Goal: Task Accomplishment & Management: Complete application form

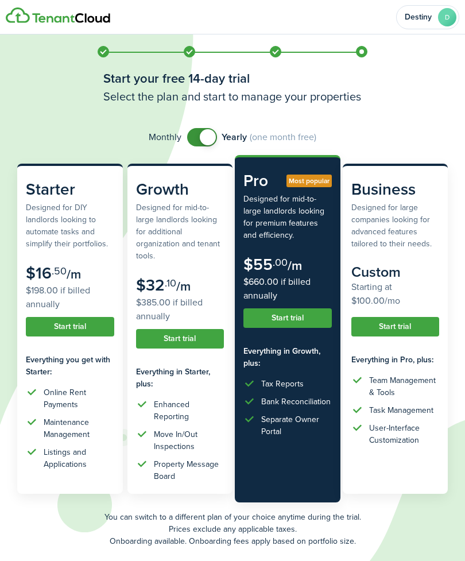
click at [77, 325] on button "Start trial" at bounding box center [70, 327] width 88 height 20
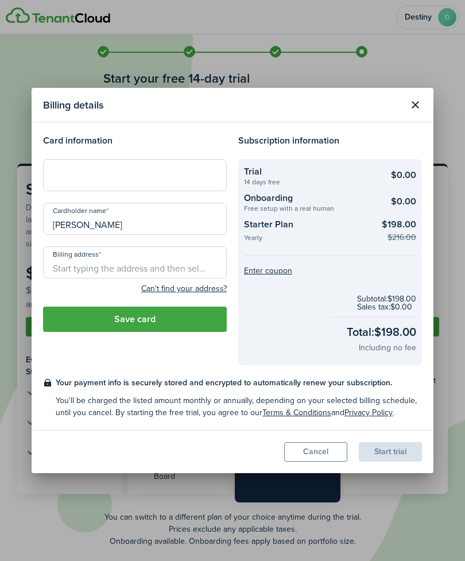
click at [138, 268] on input "Billing address" at bounding box center [135, 262] width 184 height 32
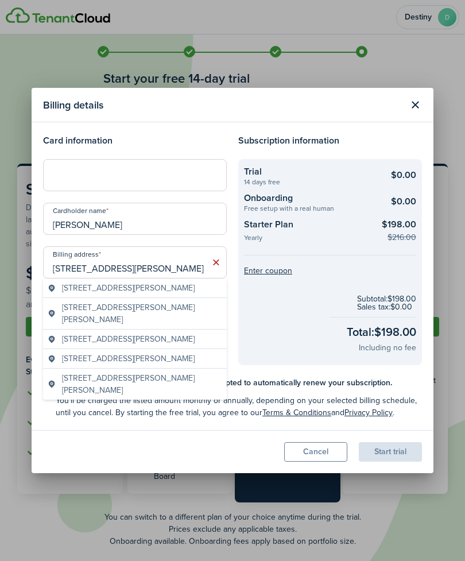
click at [170, 291] on span "[STREET_ADDRESS][PERSON_NAME]" at bounding box center [128, 288] width 133 height 12
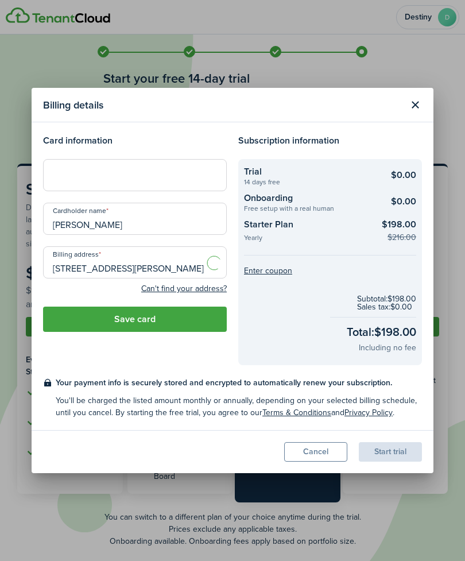
type input "[STREET_ADDRESS][PERSON_NAME]"
click at [401, 452] on div "Start trial" at bounding box center [390, 452] width 63 height 20
click at [153, 320] on button "Save card" at bounding box center [135, 318] width 184 height 25
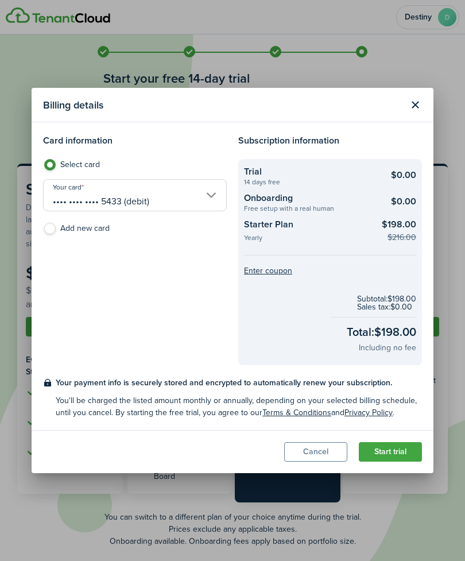
click at [395, 452] on button "Start trial" at bounding box center [390, 452] width 63 height 20
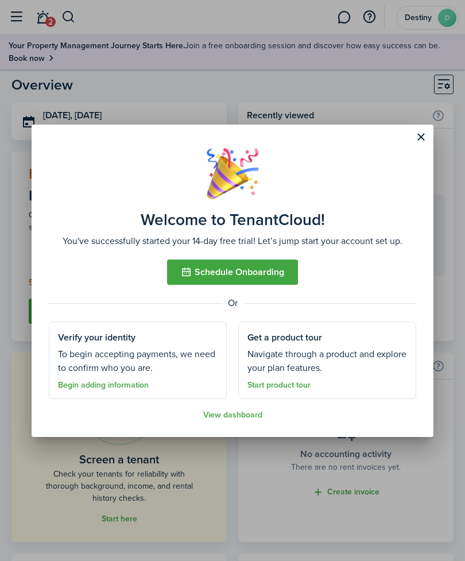
click at [418, 138] on button "Close modal" at bounding box center [421, 137] width 20 height 20
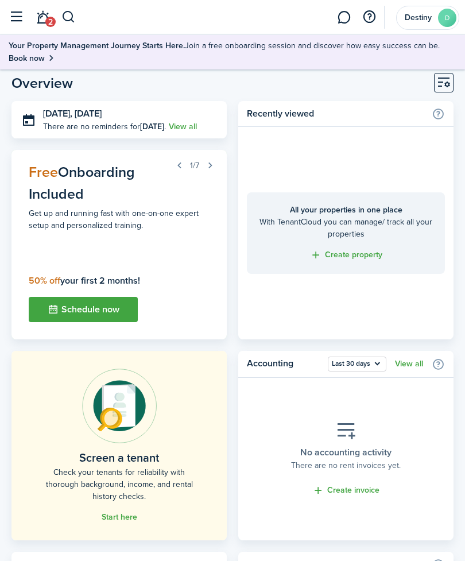
scroll to position [2, 0]
click at [124, 520] on link "Start here" at bounding box center [120, 516] width 36 height 9
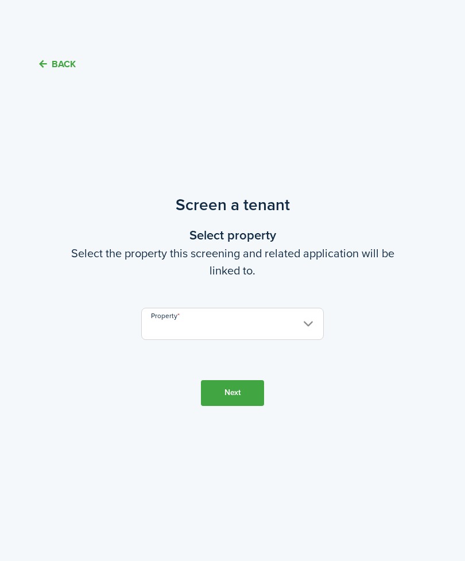
click at [254, 340] on input "Property" at bounding box center [232, 324] width 182 height 32
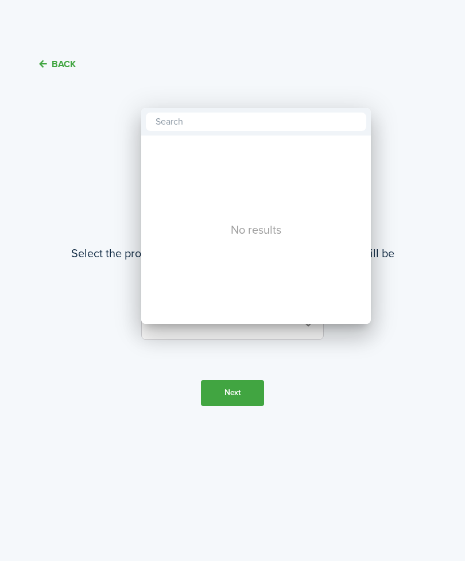
click at [350, 382] on div at bounding box center [232, 280] width 648 height 744
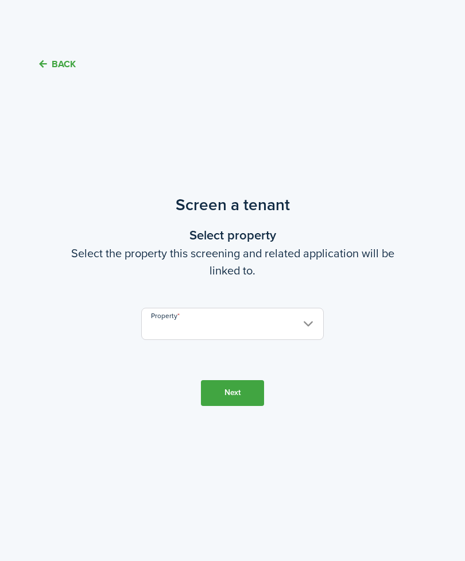
click at [246, 406] on button "Next" at bounding box center [232, 393] width 63 height 26
click at [310, 323] on input "Property" at bounding box center [232, 324] width 182 height 32
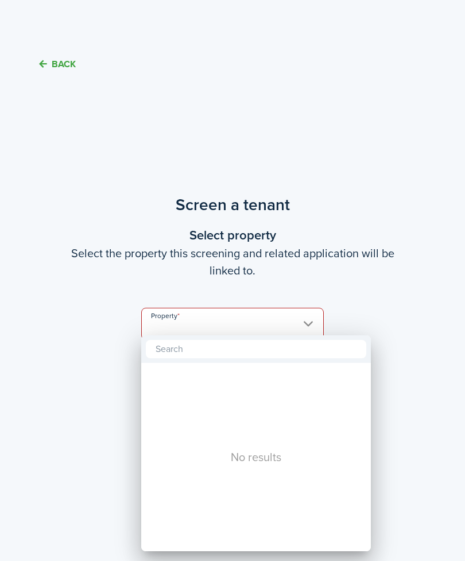
click at [267, 357] on input "text" at bounding box center [256, 349] width 220 height 18
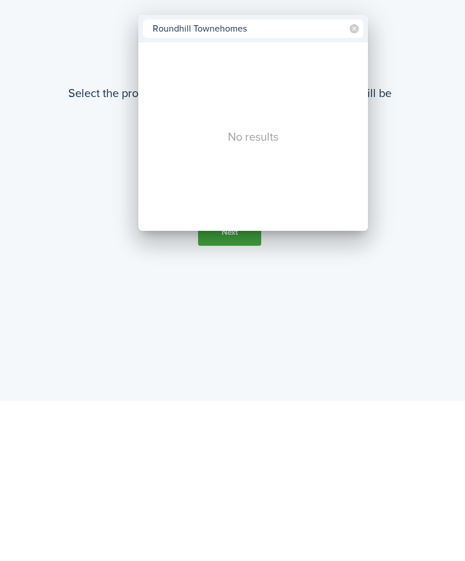
type input "Roundhill Townehomes"
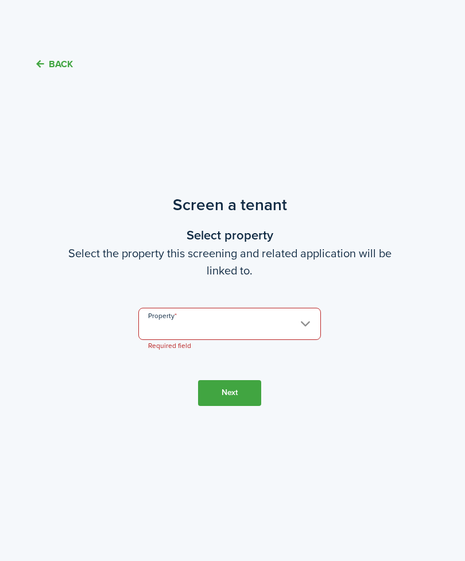
click at [240, 321] on input "Property" at bounding box center [229, 324] width 182 height 32
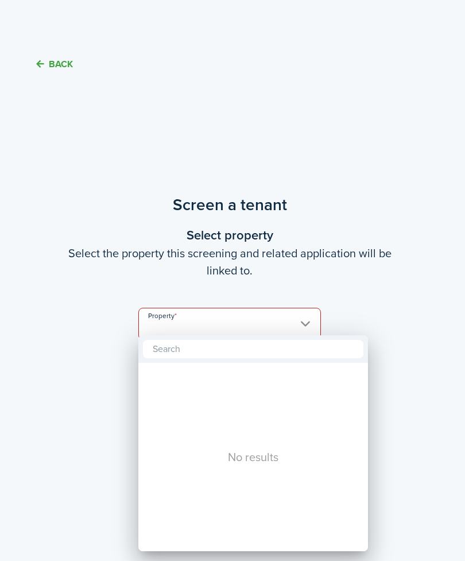
click at [237, 352] on input "text" at bounding box center [253, 349] width 220 height 18
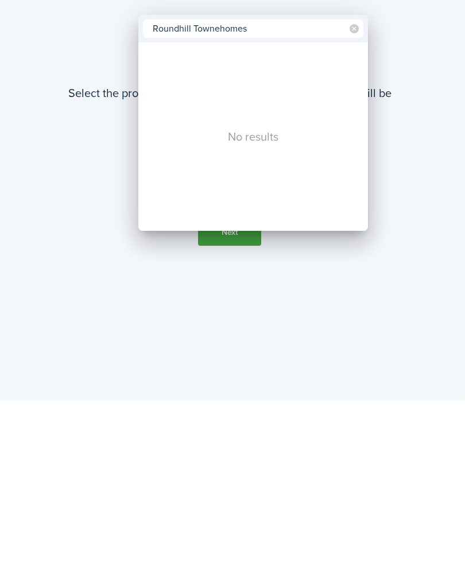
type input "Roundhill Townehomes"
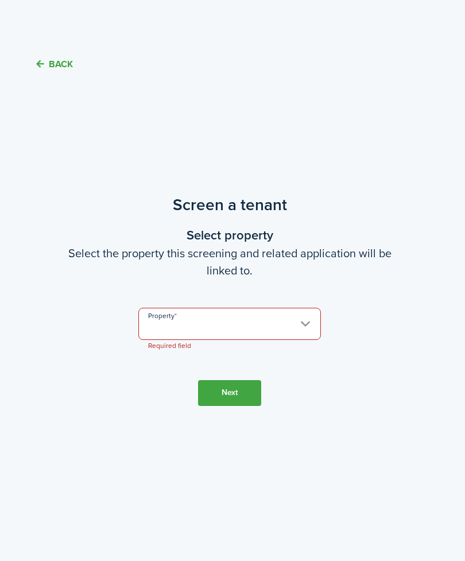
click at [305, 320] on input "Property" at bounding box center [229, 324] width 182 height 32
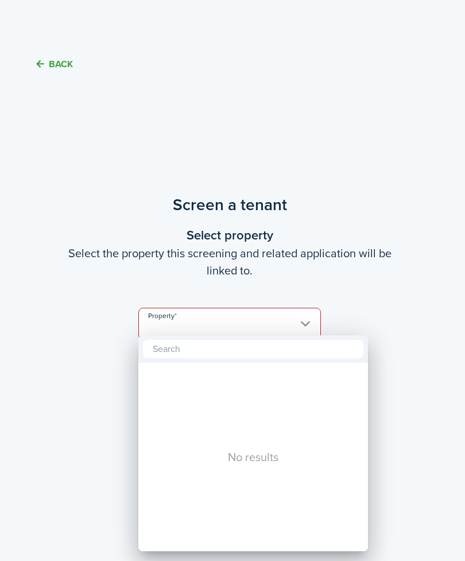
click at [384, 328] on div at bounding box center [232, 280] width 648 height 744
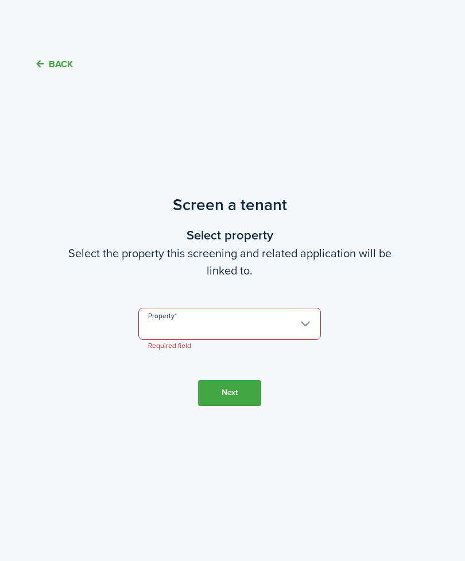
click at [240, 388] on button "Next" at bounding box center [229, 393] width 63 height 26
click at [234, 382] on button "Next" at bounding box center [229, 393] width 63 height 26
click at [264, 313] on input "Property" at bounding box center [229, 324] width 182 height 32
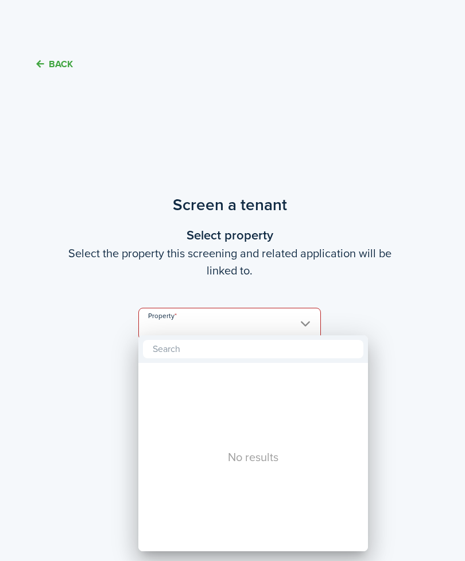
click at [277, 347] on input "text" at bounding box center [253, 349] width 220 height 18
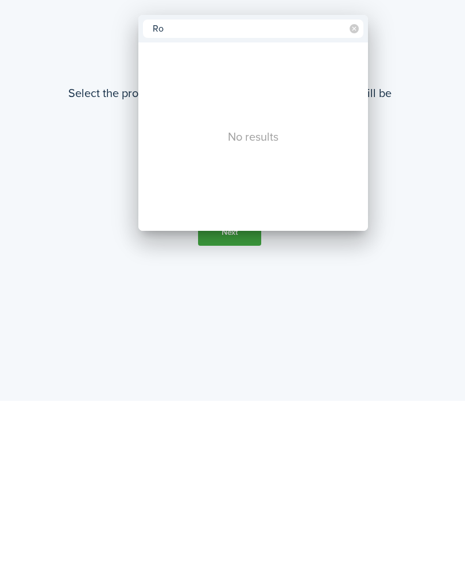
type input "R"
type input "[GEOGRAPHIC_DATA], [GEOGRAPHIC_DATA]"
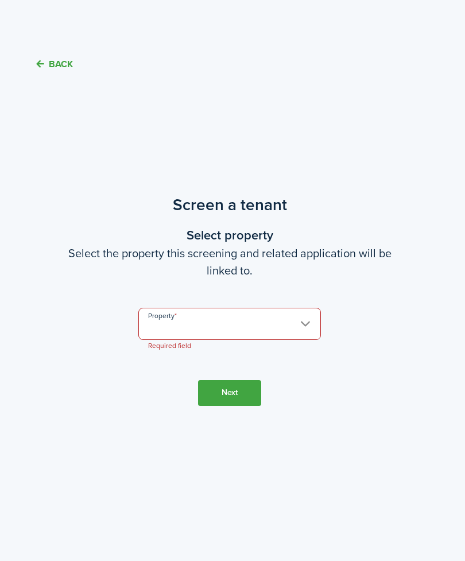
click at [281, 312] on input "Property" at bounding box center [229, 324] width 182 height 32
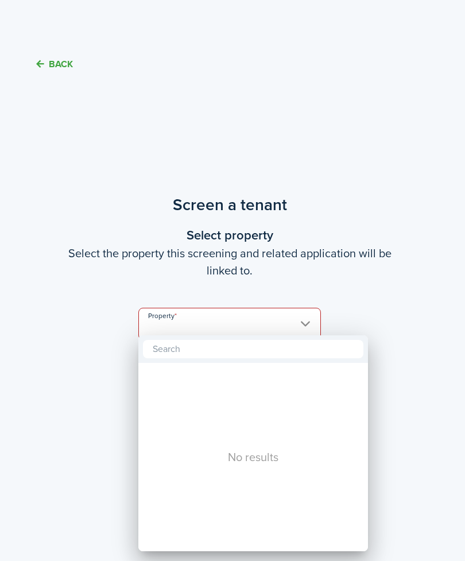
click at [293, 349] on input "text" at bounding box center [253, 349] width 220 height 18
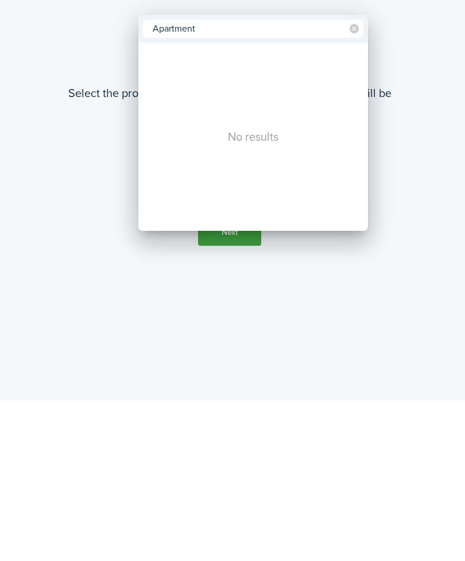
type input "Apartment"
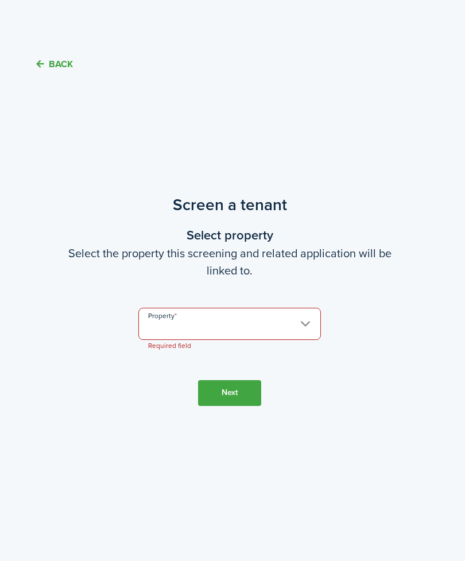
click at [298, 312] on input "Property" at bounding box center [229, 324] width 182 height 32
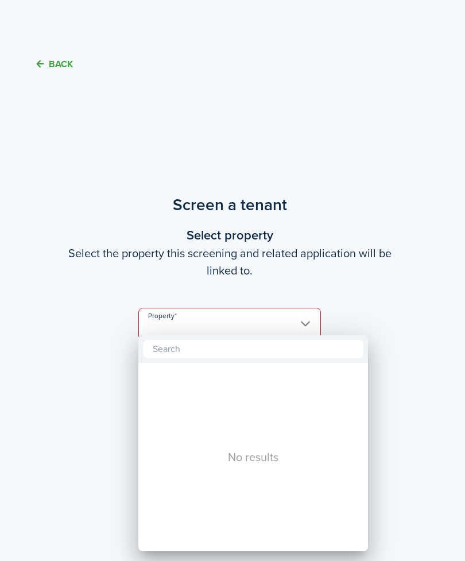
click at [267, 322] on div at bounding box center [232, 280] width 648 height 744
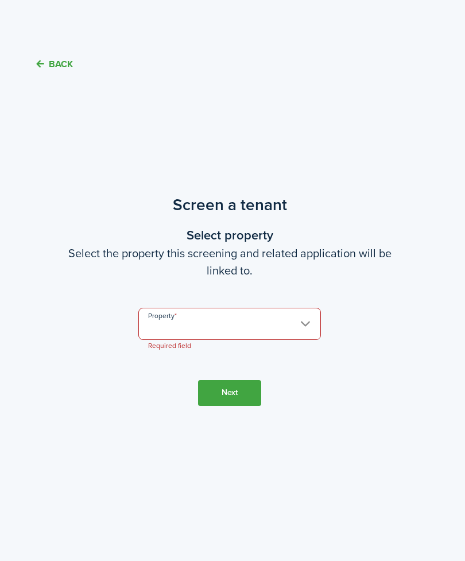
click at [267, 320] on input "Property" at bounding box center [229, 324] width 182 height 32
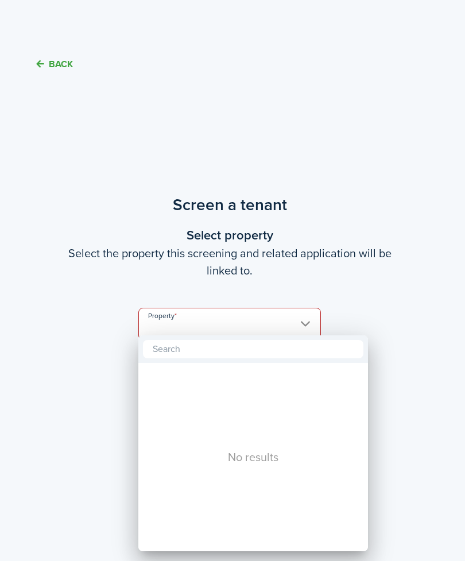
click at [270, 347] on input "text" at bounding box center [253, 349] width 220 height 18
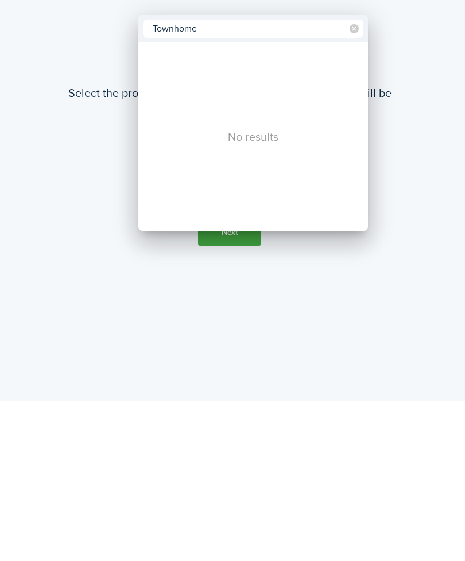
type input "Townhome"
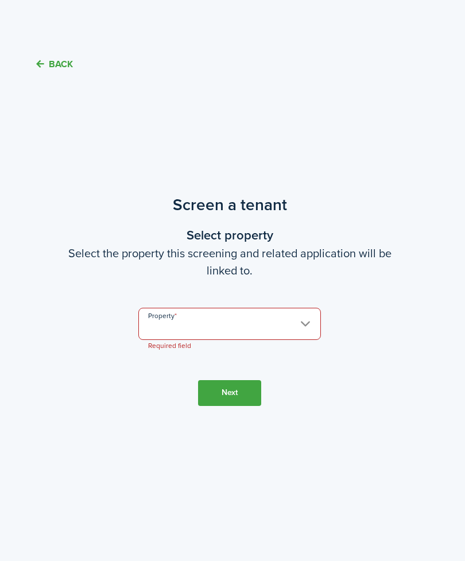
click at [64, 58] on button "Back" at bounding box center [53, 64] width 38 height 12
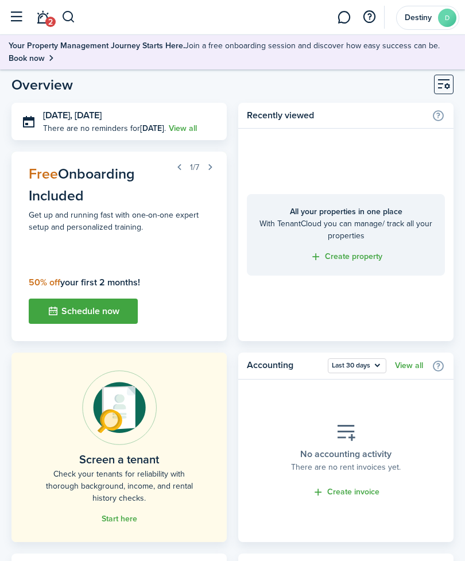
click at [443, 84] on button "Customise" at bounding box center [444, 85] width 20 height 20
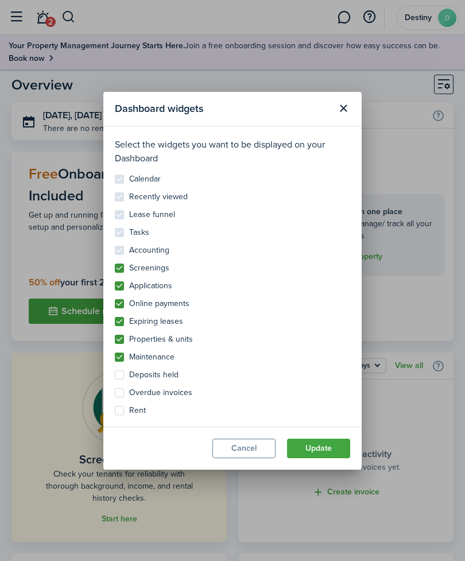
click at [323, 447] on button "Update" at bounding box center [318, 448] width 63 height 20
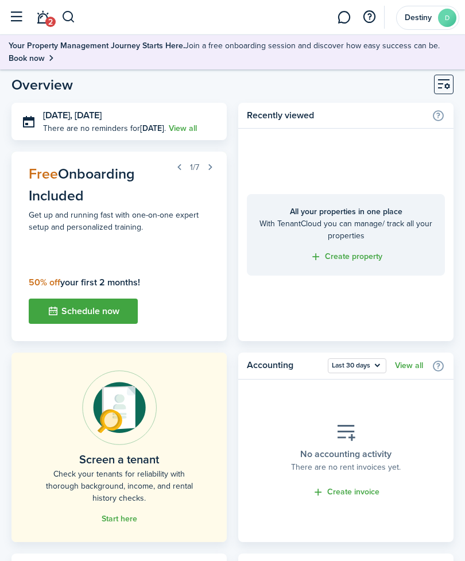
click at [382, 273] on div "All your properties in one place With TenantCloud you can manage/ track all you…" at bounding box center [346, 234] width 198 height 81
click at [23, 17] on button "button" at bounding box center [16, 17] width 22 height 22
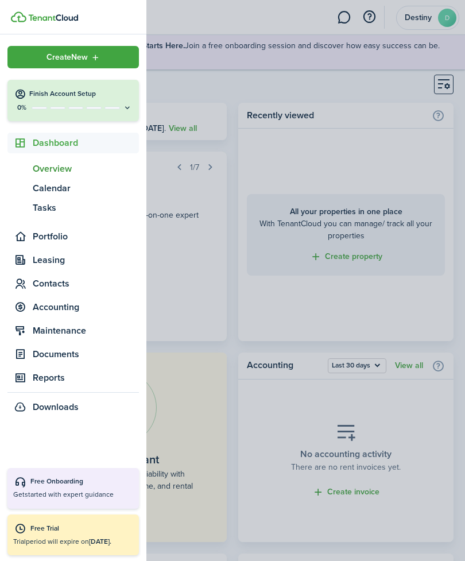
click at [58, 266] on span "Leasing" at bounding box center [86, 260] width 106 height 14
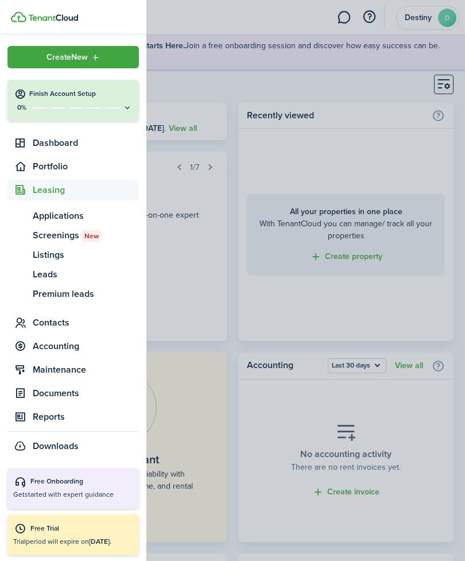
click at [68, 236] on span "Screenings New" at bounding box center [86, 235] width 106 height 14
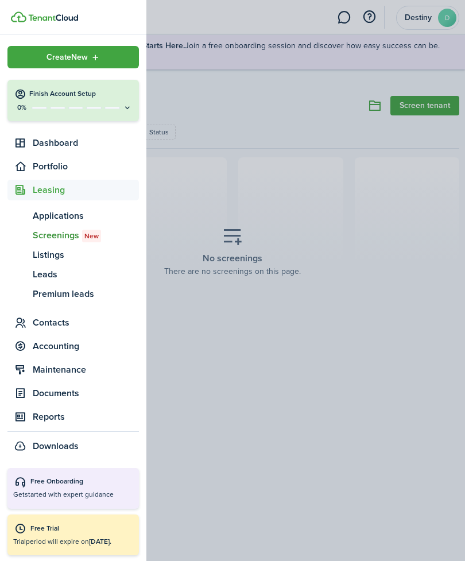
click at [357, 367] on div "Screenings Screen tenant Status Save filters Clear all No screenings There are …" at bounding box center [232, 311] width 465 height 445
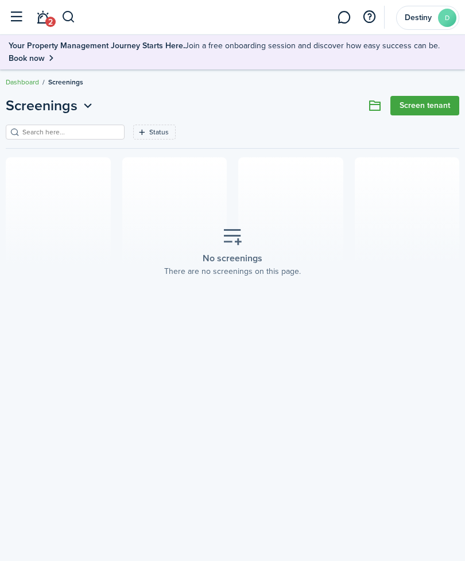
click at [433, 112] on link "Screen tenant" at bounding box center [424, 106] width 69 height 20
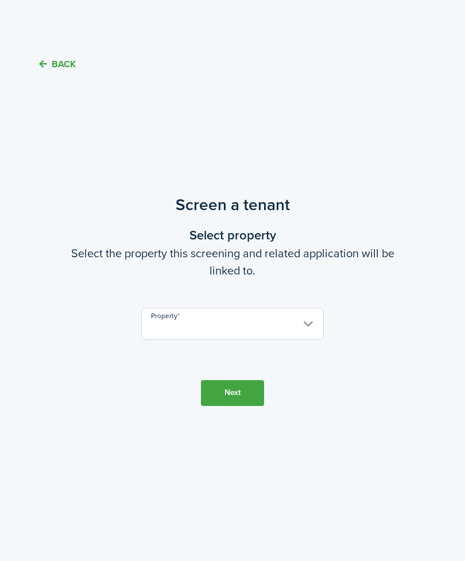
click at [67, 65] on button "Back" at bounding box center [56, 64] width 38 height 12
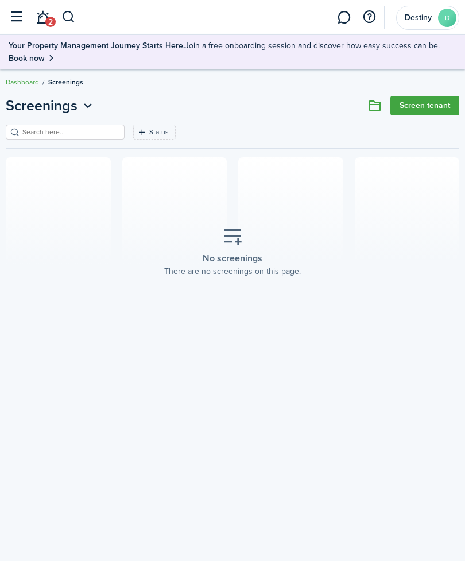
click at [232, 243] on icon at bounding box center [232, 237] width 21 height 20
click at [153, 134] on filter-tag-label "Status" at bounding box center [159, 132] width 20 height 10
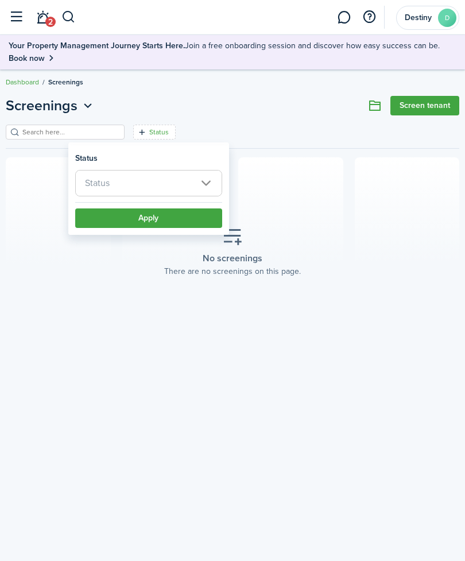
click at [156, 184] on span "Status" at bounding box center [149, 182] width 146 height 25
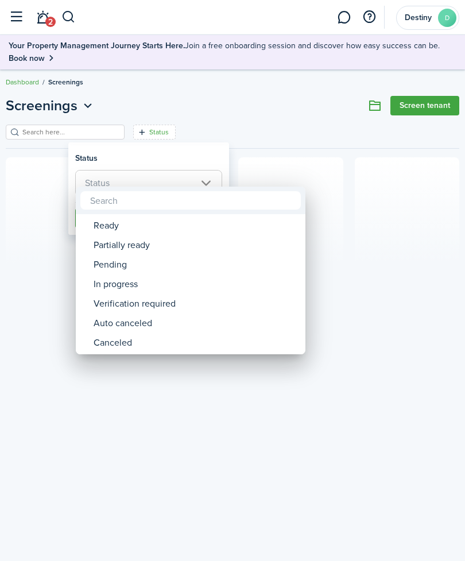
click at [356, 313] on div at bounding box center [232, 280] width 648 height 744
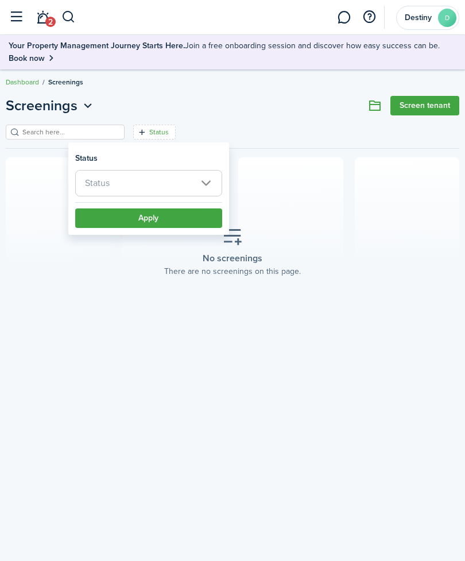
click at [50, 18] on span "2" at bounding box center [50, 22] width 10 height 10
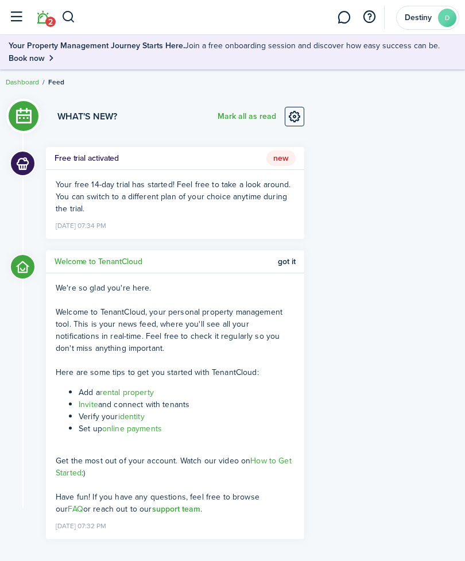
click at [5, 12] on button "button" at bounding box center [16, 17] width 22 height 22
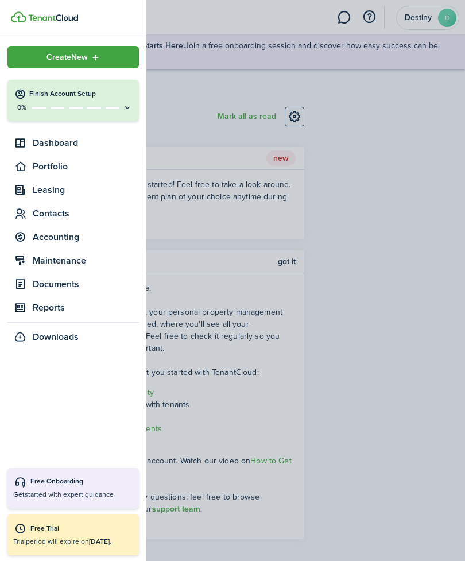
click at [73, 144] on span "Dashboard" at bounding box center [86, 143] width 106 height 14
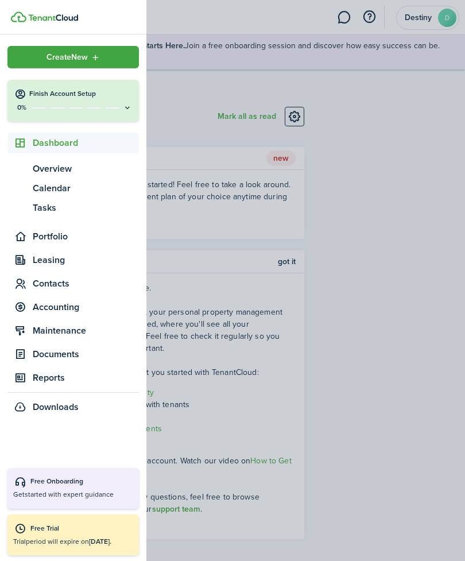
click at [256, 132] on section "What's new? [PERSON_NAME] all as read Free trial activated New Your free 14-day…" at bounding box center [157, 323] width 293 height 432
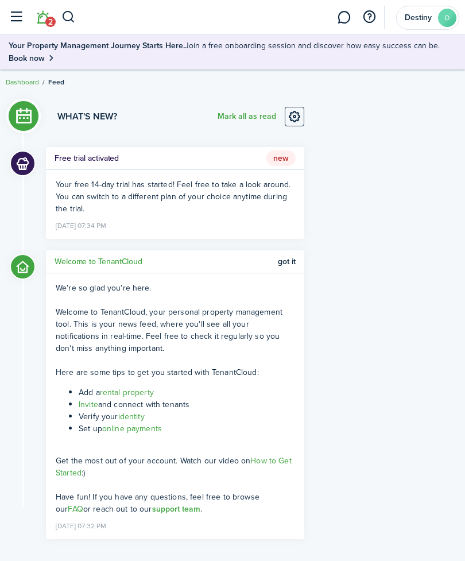
click at [14, 11] on button "button" at bounding box center [16, 17] width 22 height 22
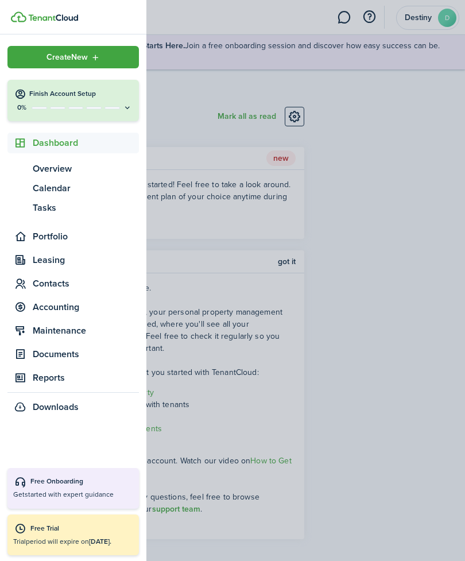
click at [87, 59] on span "Create New" at bounding box center [66, 57] width 41 height 8
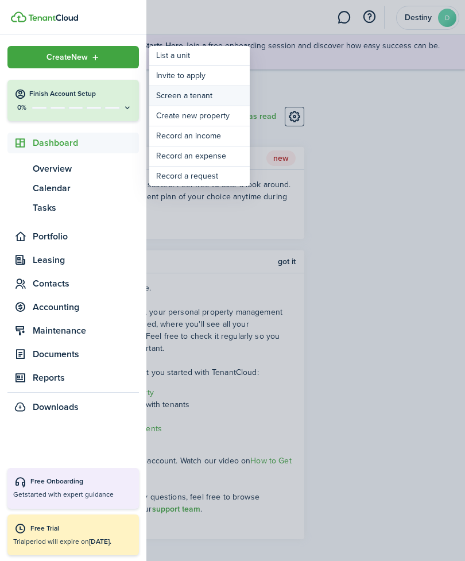
click at [196, 95] on link "Screen a tenant" at bounding box center [199, 96] width 100 height 20
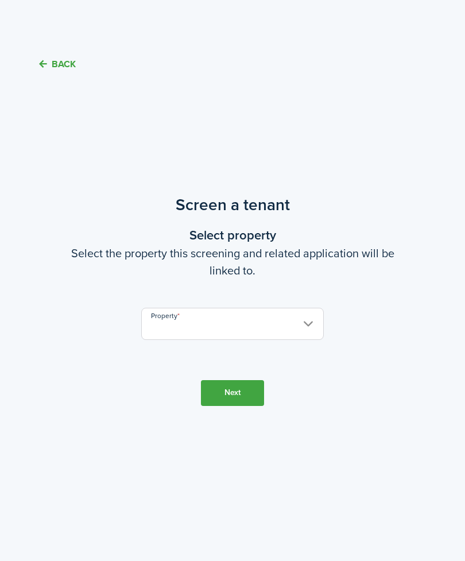
click at [293, 340] on input "Property" at bounding box center [232, 324] width 182 height 32
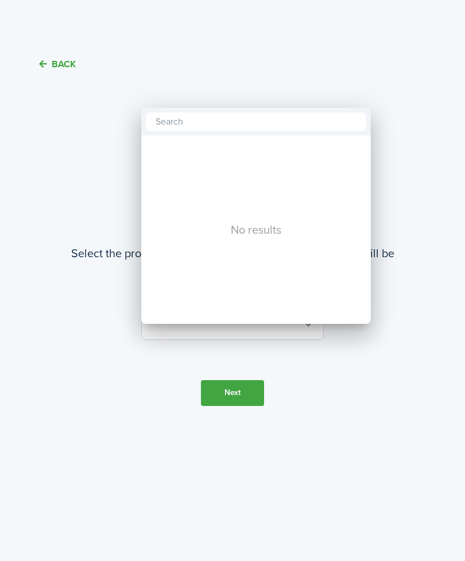
click at [223, 127] on input "text" at bounding box center [256, 121] width 220 height 18
type input "Apartment"
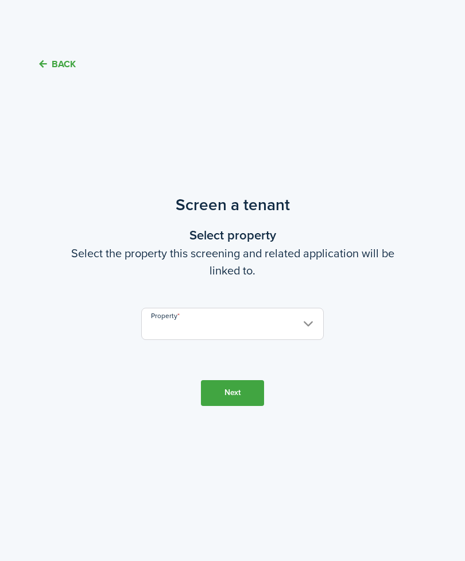
click at [236, 406] on button "Next" at bounding box center [232, 393] width 63 height 26
click at [237, 329] on input "Property" at bounding box center [232, 324] width 182 height 32
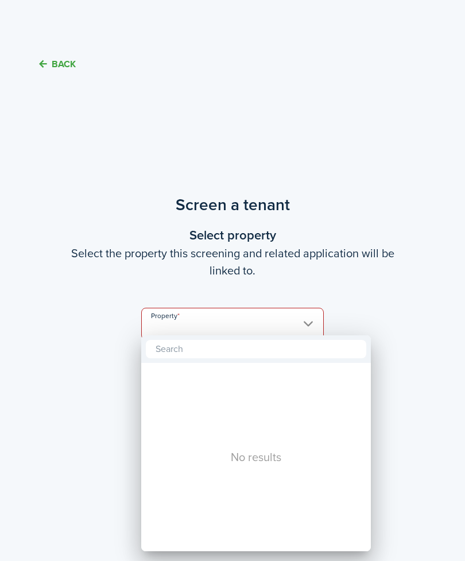
click at [213, 353] on input "text" at bounding box center [256, 349] width 220 height 18
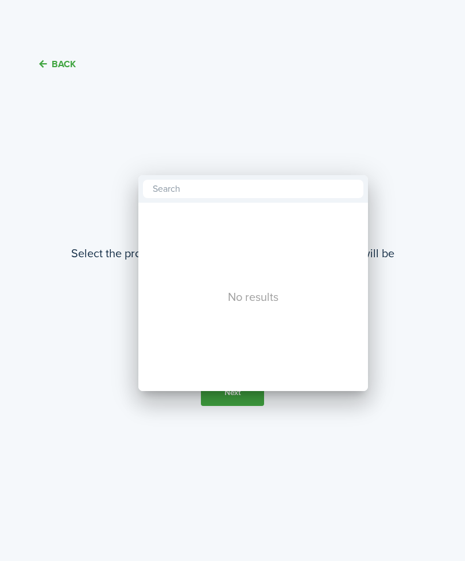
scroll to position [25, 3]
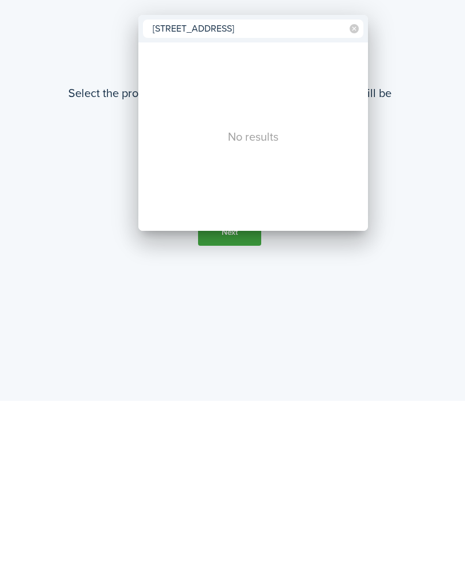
type input "[STREET_ADDRESS]"
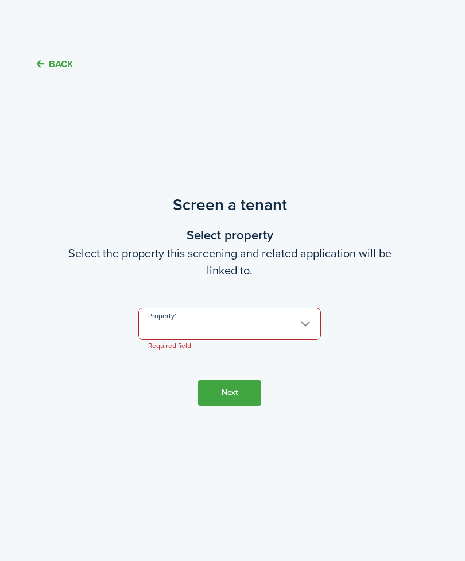
click at [300, 325] on input "Property" at bounding box center [229, 324] width 182 height 32
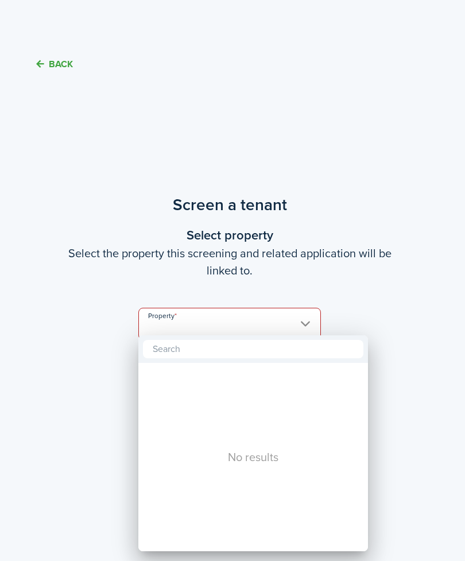
click at [259, 454] on div "No results" at bounding box center [252, 457] width 229 height 188
click at [236, 352] on input "text" at bounding box center [253, 349] width 220 height 18
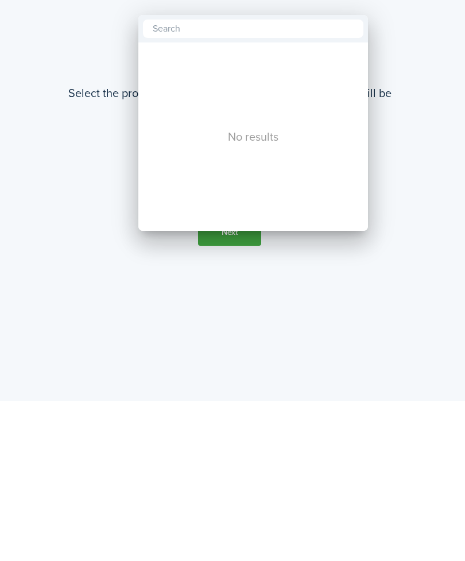
click at [434, 238] on div at bounding box center [232, 280] width 648 height 744
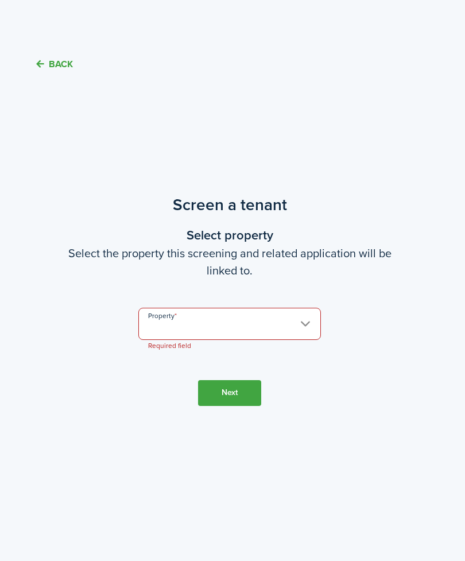
click at [61, 58] on button "Back" at bounding box center [53, 64] width 38 height 12
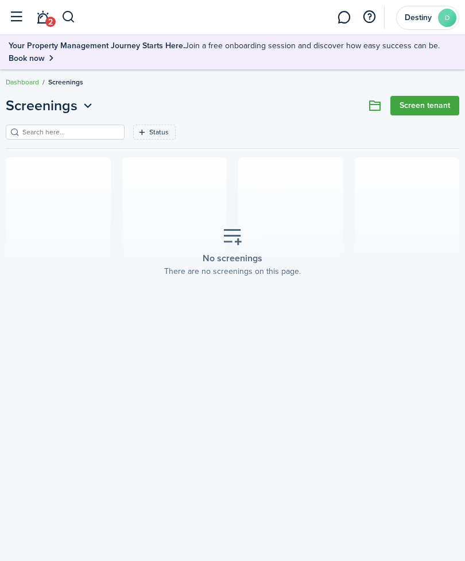
click at [372, 103] on button at bounding box center [375, 106] width 20 height 20
click at [150, 132] on filter-tag-label "Status" at bounding box center [159, 132] width 20 height 10
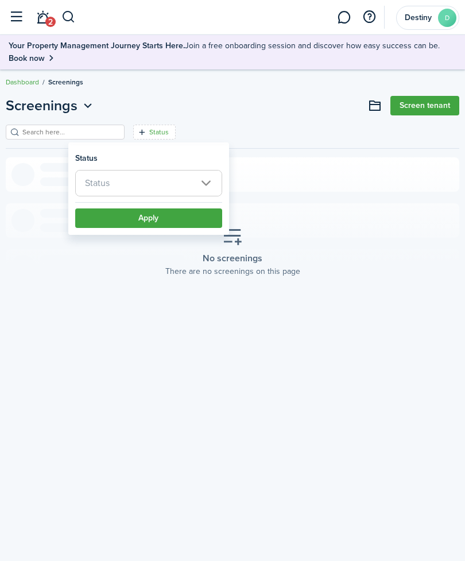
click at [186, 190] on span "Status" at bounding box center [149, 182] width 146 height 25
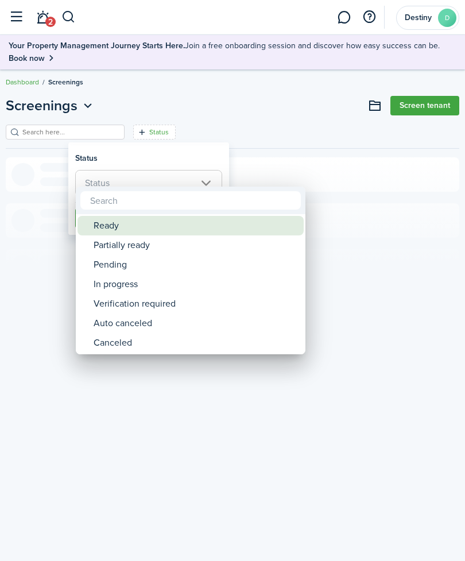
click at [149, 220] on div "Ready" at bounding box center [195, 226] width 203 height 20
type input "Ready"
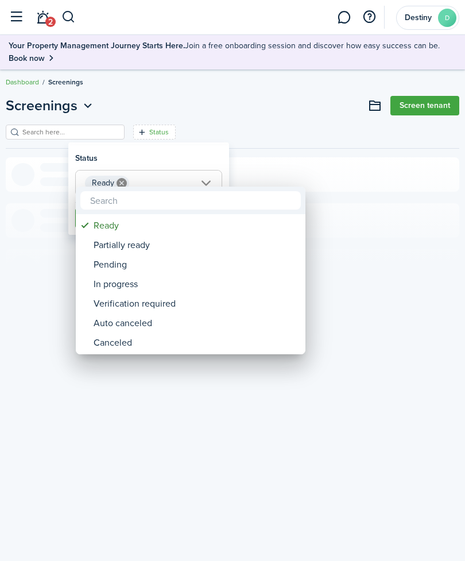
click at [136, 230] on div "Ready" at bounding box center [195, 226] width 203 height 20
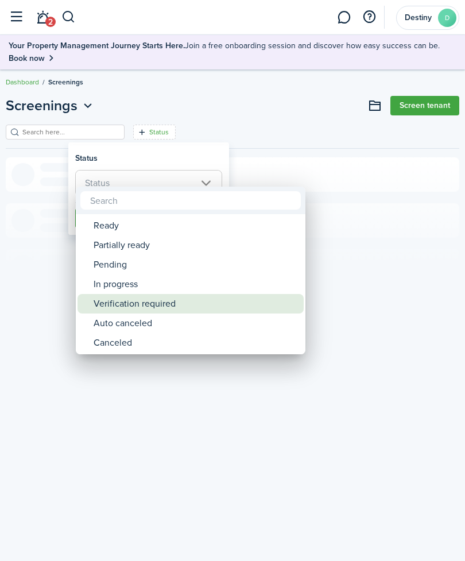
click at [137, 303] on div "Verification required" at bounding box center [195, 304] width 203 height 20
type input "Verification required"
click at [137, 305] on div "Verification required" at bounding box center [195, 304] width 203 height 20
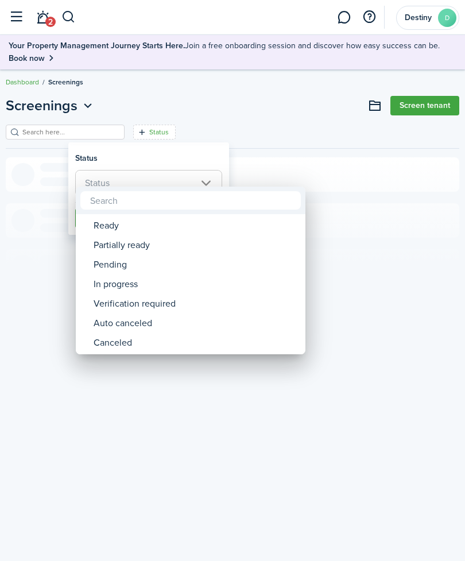
click at [126, 303] on div "Verification required" at bounding box center [195, 304] width 203 height 20
type input "Verification required"
click at [303, 130] on div at bounding box center [232, 280] width 648 height 744
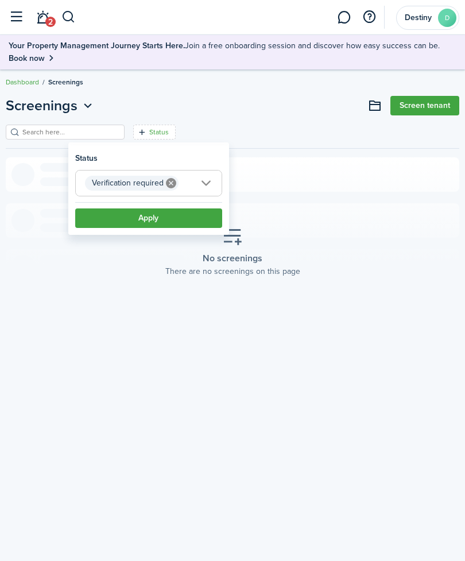
click at [174, 224] on button "Apply" at bounding box center [148, 218] width 147 height 20
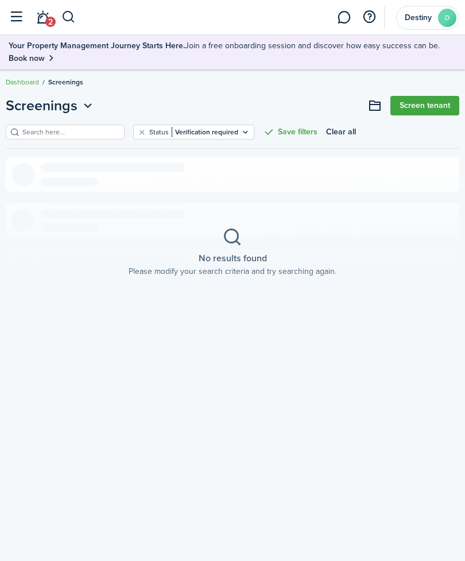
click at [86, 137] on input "search" at bounding box center [70, 132] width 101 height 11
type input "D"
type input "r"
type input "R"
click at [373, 108] on button at bounding box center [375, 106] width 20 height 20
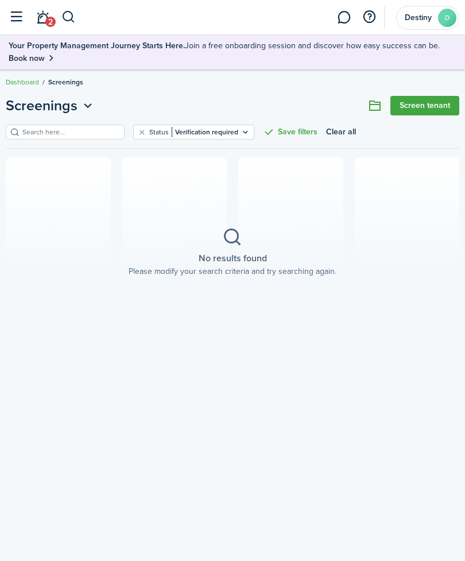
click at [426, 108] on link "Screen tenant" at bounding box center [424, 106] width 69 height 20
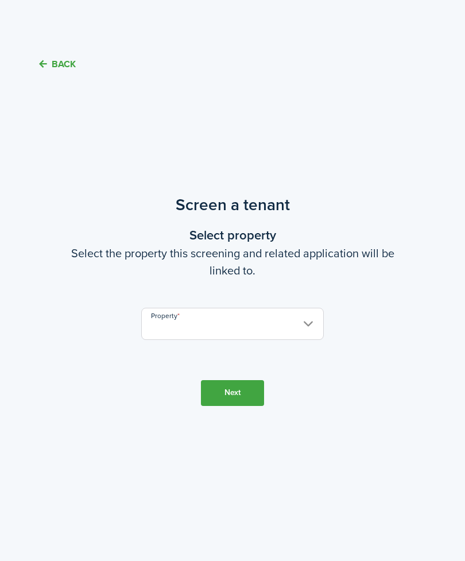
click at [304, 340] on input "Property" at bounding box center [232, 324] width 182 height 32
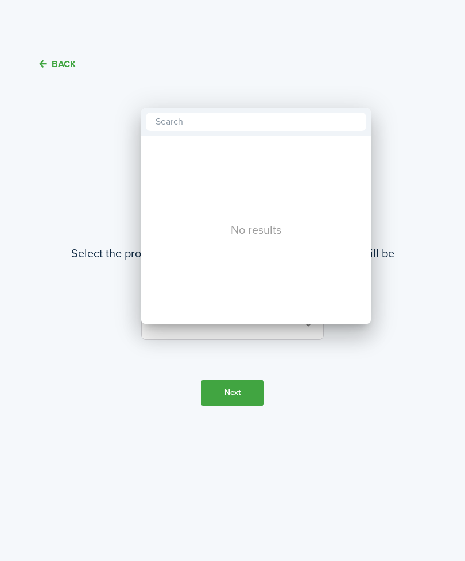
click at [65, 63] on div at bounding box center [232, 280] width 648 height 744
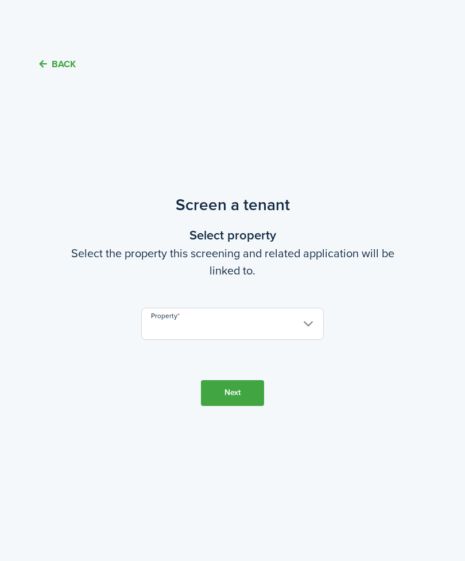
click at [68, 68] on button "Back" at bounding box center [56, 64] width 38 height 12
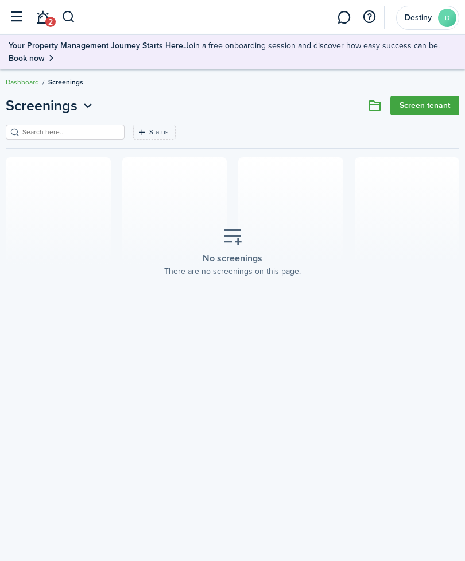
click at [440, 21] on avatar-text "D" at bounding box center [447, 18] width 18 height 18
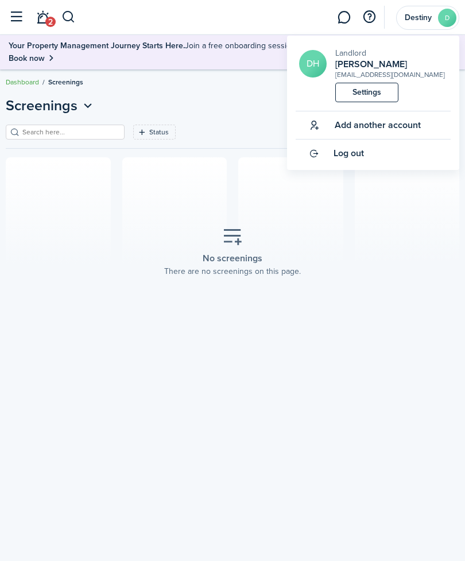
click at [380, 100] on link "Settings" at bounding box center [366, 93] width 63 height 20
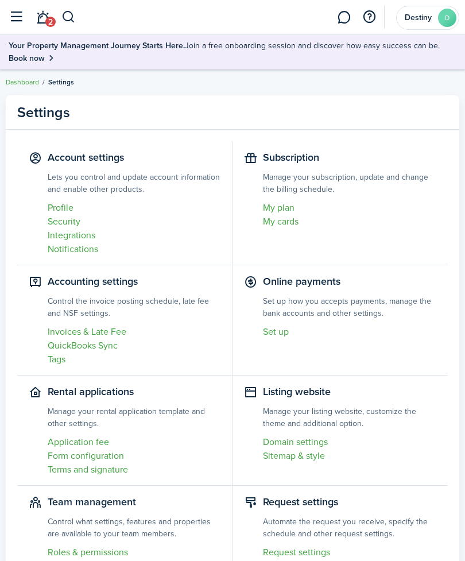
click at [71, 206] on link "Profile" at bounding box center [134, 208] width 173 height 14
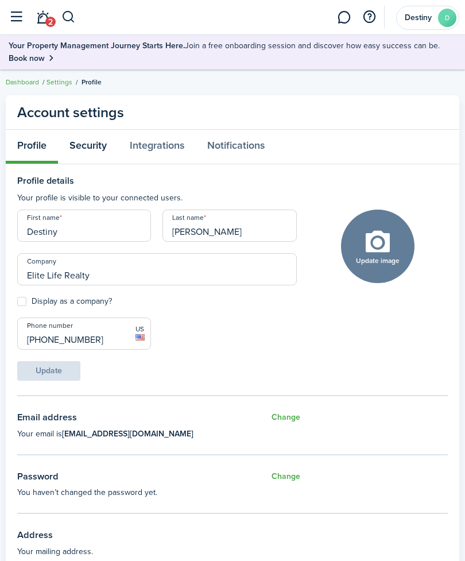
click at [97, 147] on link "Security" at bounding box center [88, 147] width 60 height 34
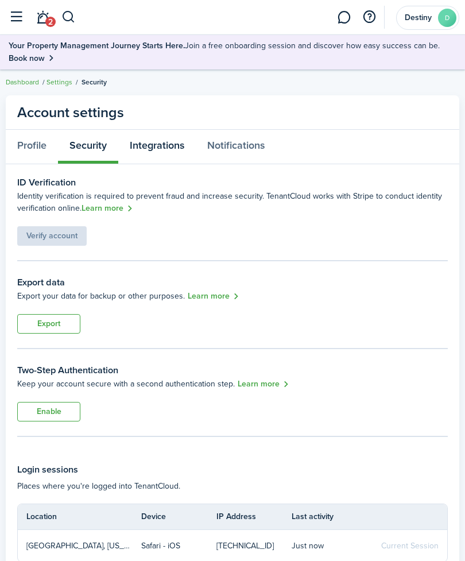
click at [177, 154] on link "Integrations" at bounding box center [156, 147] width 77 height 34
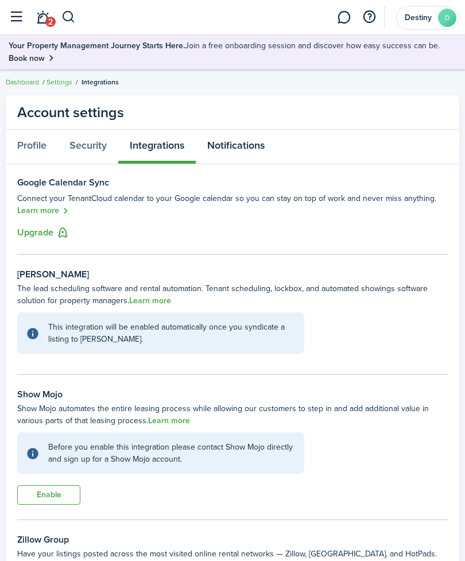
click at [246, 148] on link "Notifications" at bounding box center [236, 147] width 80 height 34
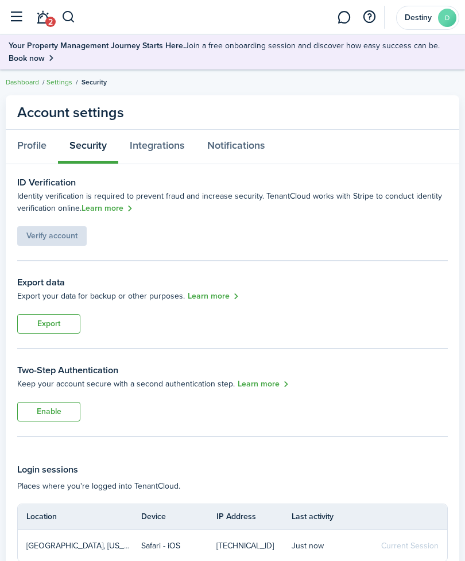
click at [439, 21] on avatar-text "D" at bounding box center [447, 18] width 18 height 18
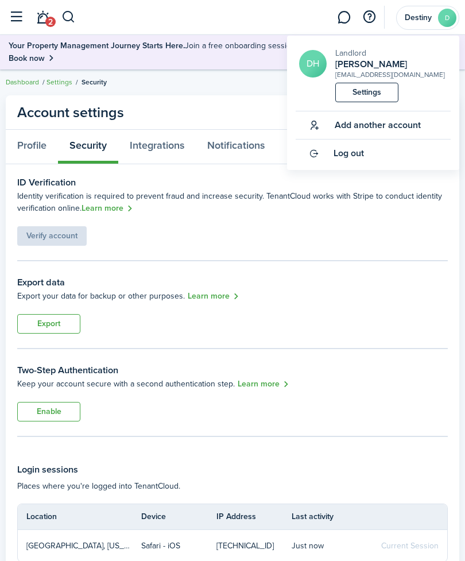
click at [377, 96] on link "Settings" at bounding box center [366, 93] width 63 height 20
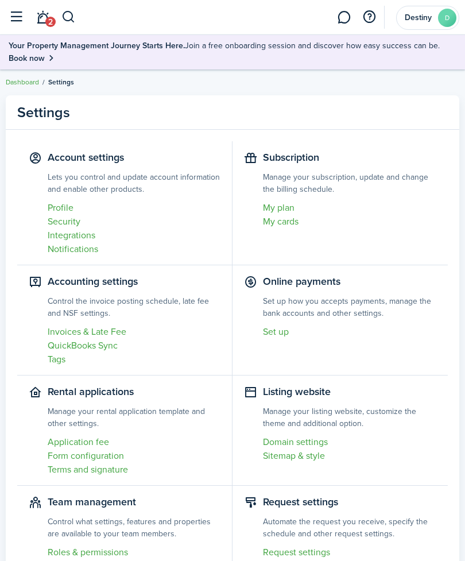
click at [394, 389] on settings-item "Listing website Manage your listing website, customize the theme and additional…" at bounding box center [339, 430] width 215 height 110
click at [55, 24] on span "2" at bounding box center [50, 22] width 10 height 10
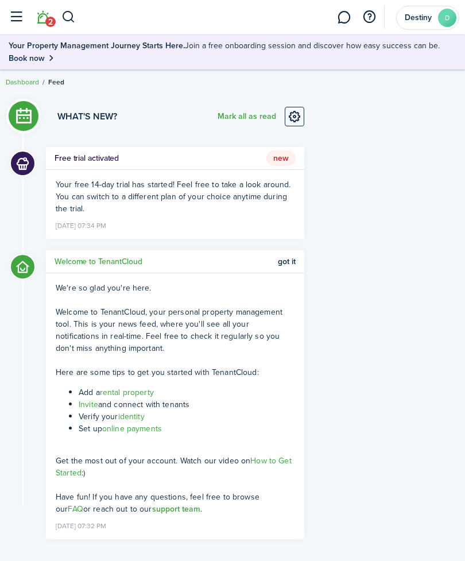
click at [23, 19] on button "button" at bounding box center [16, 17] width 22 height 22
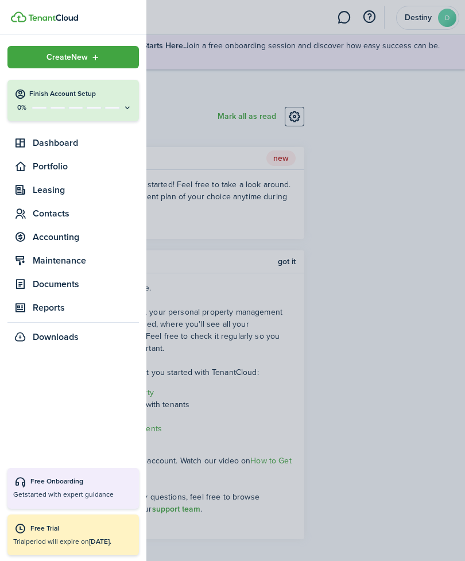
click at [49, 64] on div "Create New" at bounding box center [72, 57] width 131 height 22
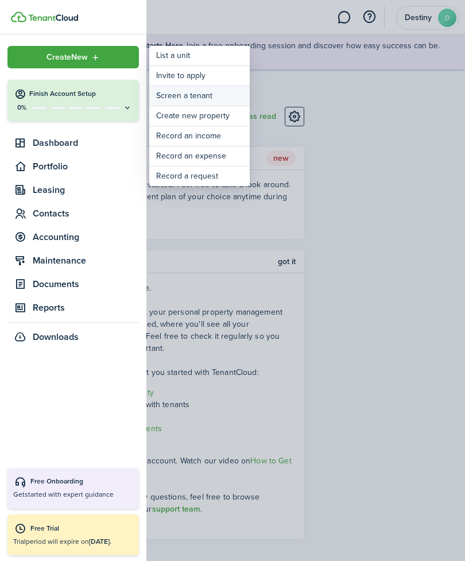
click at [205, 95] on link "Screen a tenant" at bounding box center [199, 96] width 100 height 20
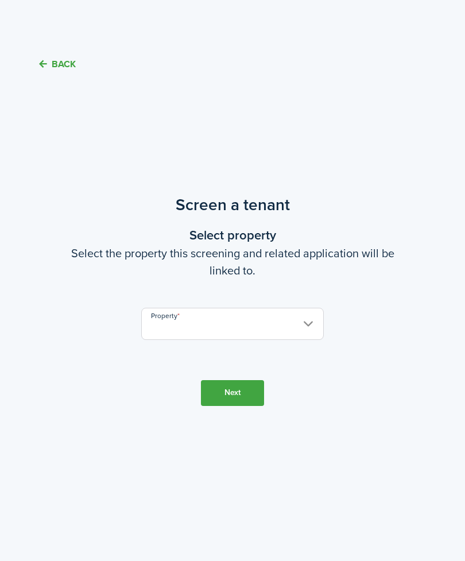
click at [308, 340] on input "Property" at bounding box center [232, 324] width 182 height 32
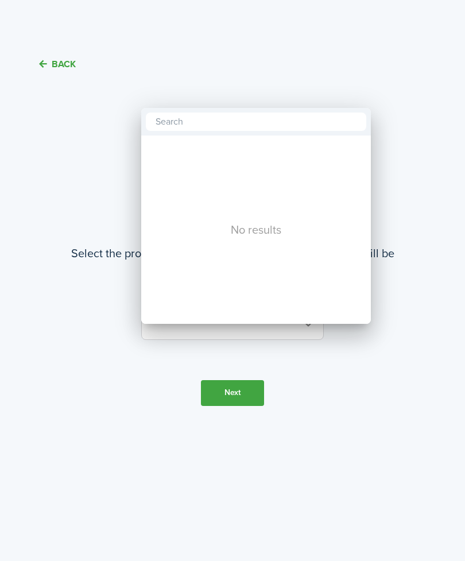
click at [294, 127] on input "text" at bounding box center [256, 121] width 220 height 18
type input "[STREET_ADDRESS][PERSON_NAME]"
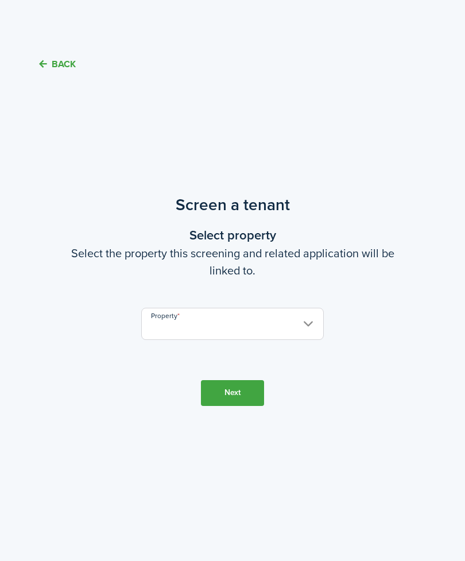
click at [308, 340] on input "Property" at bounding box center [232, 324] width 182 height 32
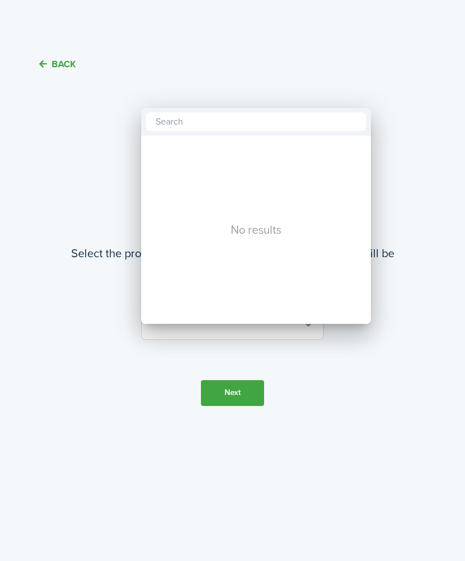
click at [210, 127] on input "text" at bounding box center [256, 121] width 220 height 18
type input "[STREET_ADDRESS][PERSON_NAME]"
click at [360, 123] on icon at bounding box center [356, 121] width 9 height 9
click at [242, 128] on input "text" at bounding box center [256, 121] width 220 height 18
click at [457, 238] on div at bounding box center [232, 280] width 648 height 744
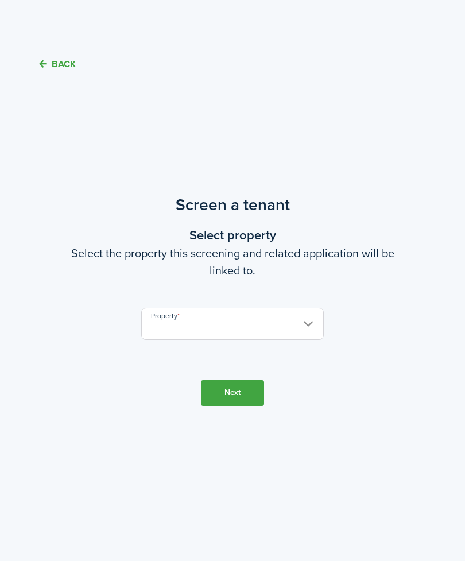
click at [430, 279] on wizard-step-header-description "Select the property this screening and related application will be linked to." at bounding box center [232, 261] width 453 height 34
click at [73, 70] on button "Back" at bounding box center [56, 64] width 38 height 12
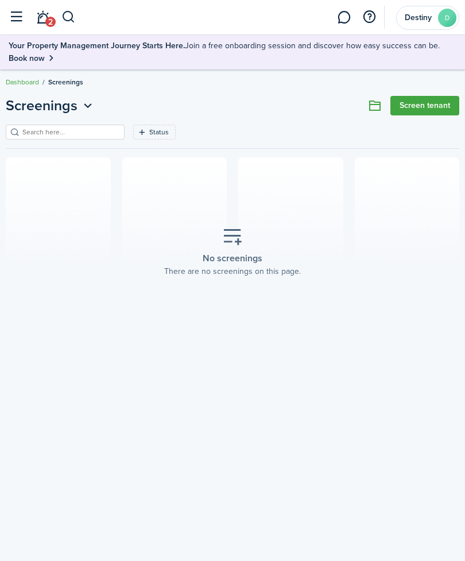
click at [427, 111] on link "Screen tenant" at bounding box center [424, 106] width 69 height 20
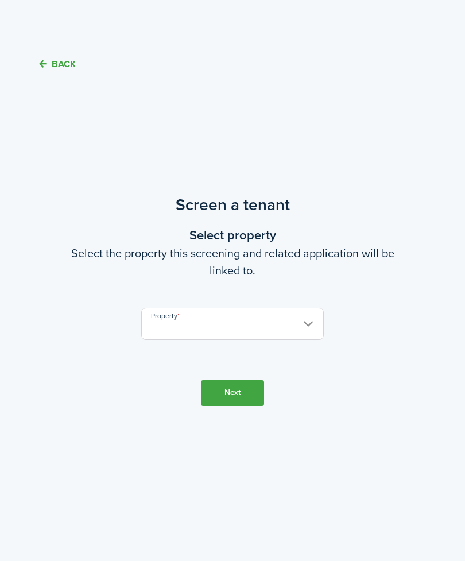
click at [235, 340] on input "Property" at bounding box center [232, 324] width 182 height 32
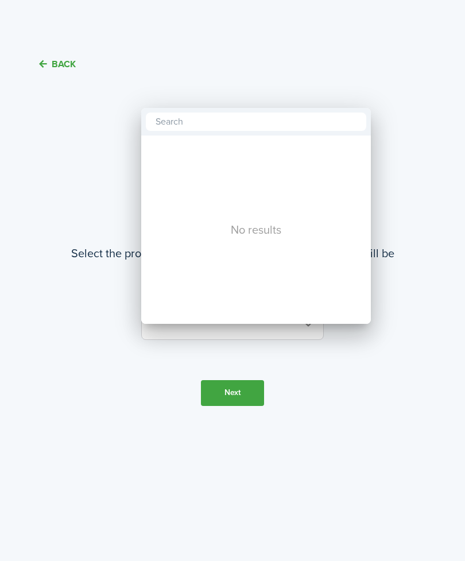
click at [211, 124] on input "text" at bounding box center [256, 121] width 220 height 18
type input "1"
click at [366, 114] on span at bounding box center [256, 121] width 220 height 18
click at [318, 398] on div at bounding box center [232, 280] width 648 height 744
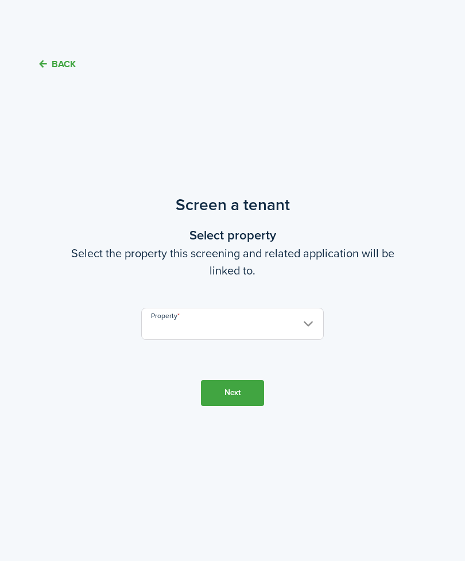
click at [65, 69] on button "Back" at bounding box center [56, 64] width 38 height 12
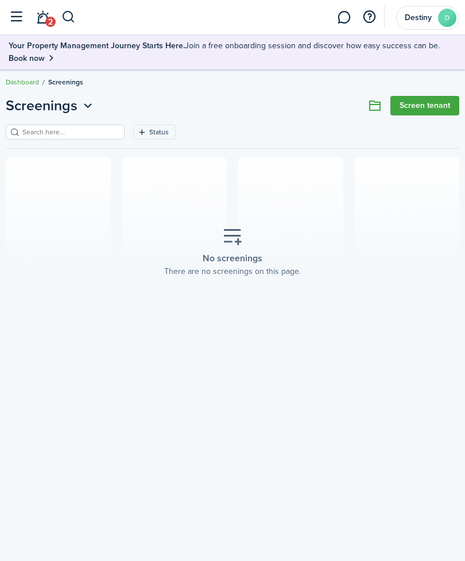
click at [235, 245] on icon at bounding box center [232, 237] width 21 height 20
click at [235, 240] on icon at bounding box center [232, 237] width 21 height 20
click at [19, 17] on button "button" at bounding box center [16, 17] width 22 height 22
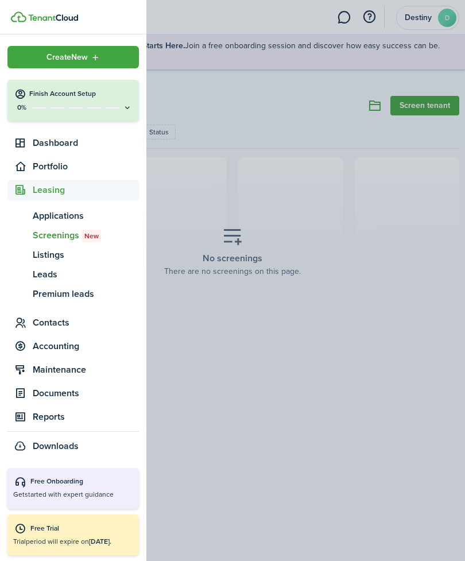
click at [61, 257] on span "Listings" at bounding box center [86, 255] width 106 height 14
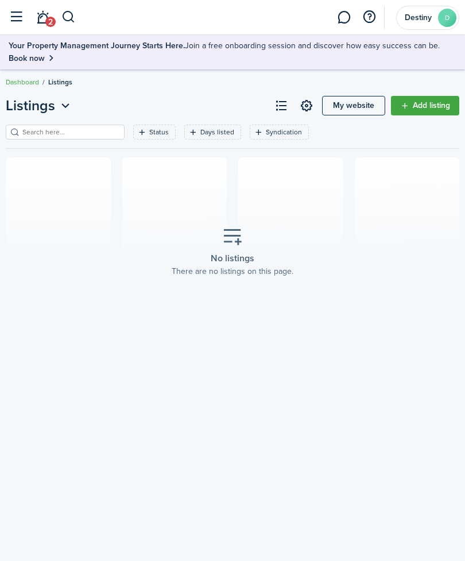
click at [374, 356] on div "Listings My website Add listing Status Days listed Syndication Save filters Cle…" at bounding box center [232, 311] width 465 height 445
click at [418, 102] on link "Add listing" at bounding box center [425, 106] width 68 height 20
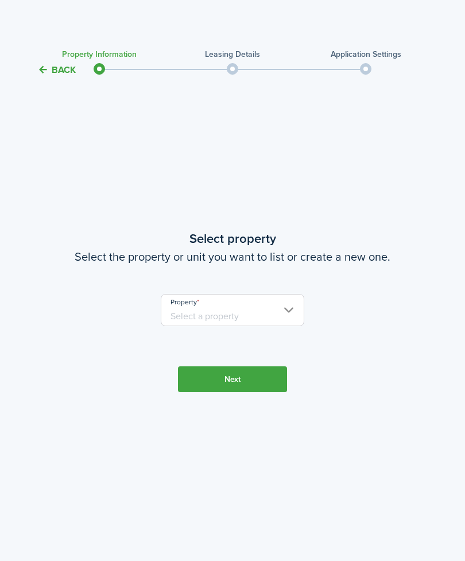
click at [289, 326] on input "Property" at bounding box center [232, 310] width 143 height 32
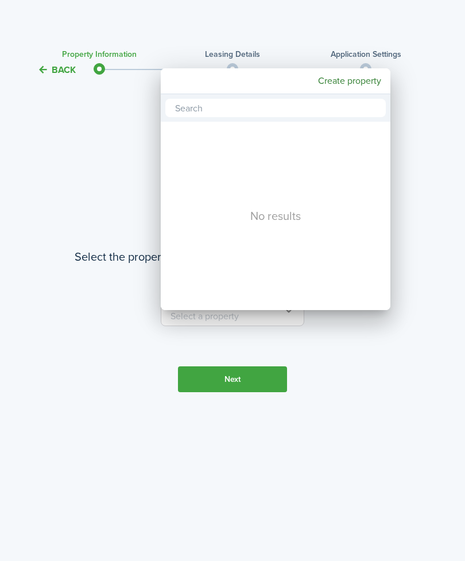
click at [363, 84] on mbsc-button "Create property" at bounding box center [349, 81] width 72 height 21
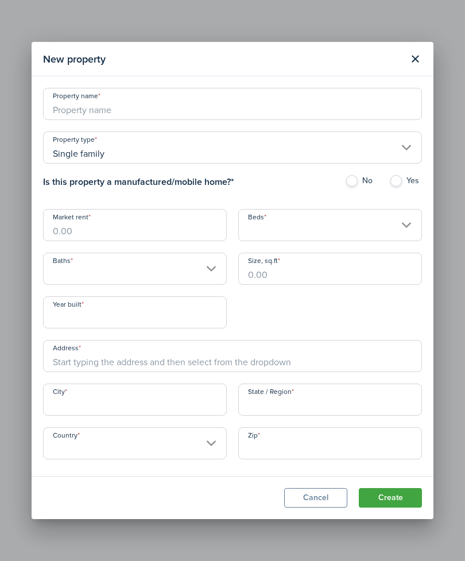
click at [150, 107] on input "Property name" at bounding box center [232, 104] width 379 height 32
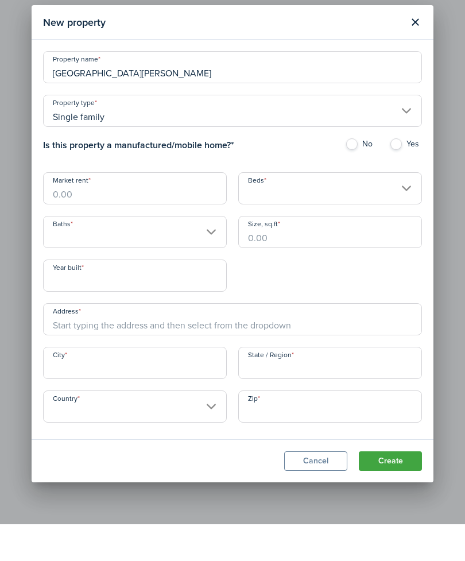
type input "[GEOGRAPHIC_DATA][PERSON_NAME]"
click at [134, 209] on input "Market rent" at bounding box center [135, 225] width 184 height 32
click at [337, 209] on input "Beds" at bounding box center [330, 225] width 184 height 32
type input "$1,200.00"
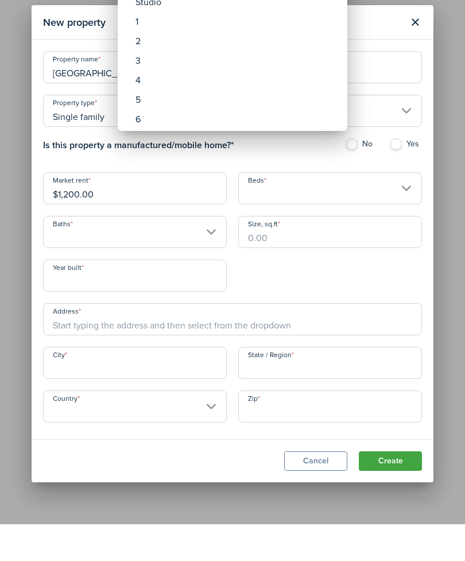
scroll to position [37, 0]
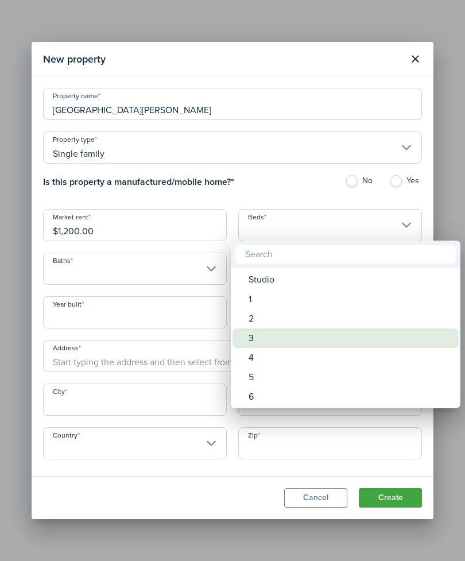
click at [263, 344] on div "3" at bounding box center [349, 338] width 203 height 20
type input "3"
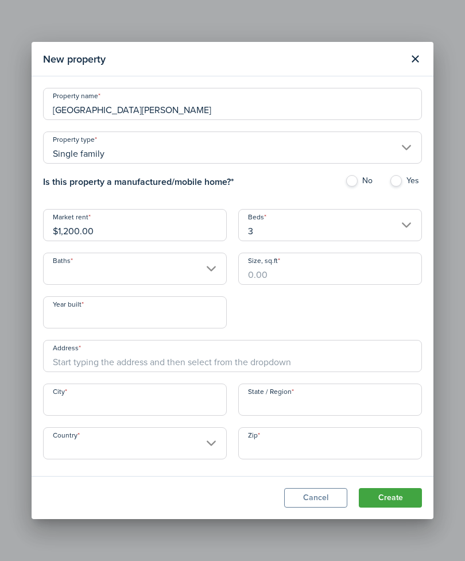
click at [151, 276] on input "Baths" at bounding box center [135, 268] width 184 height 32
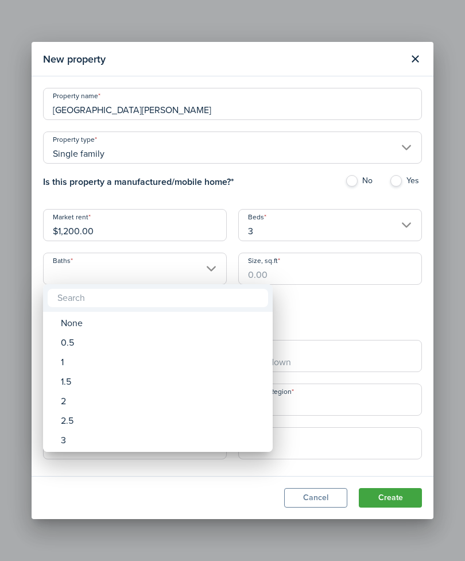
click at [74, 403] on div "2" at bounding box center [162, 401] width 203 height 20
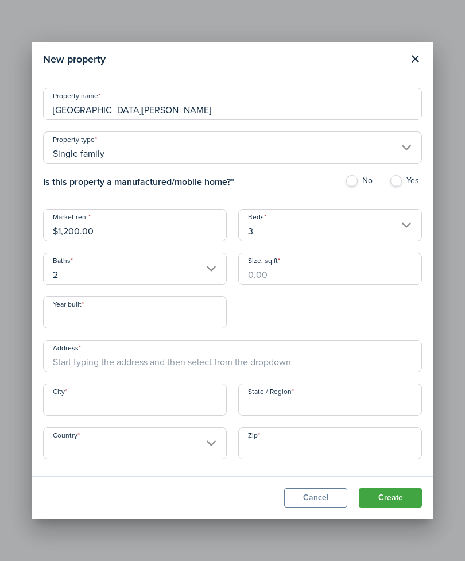
click at [164, 264] on input "2" at bounding box center [135, 268] width 184 height 32
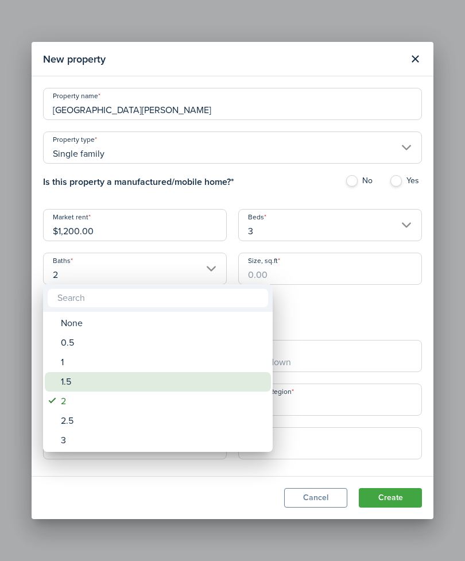
click at [78, 379] on div "1.5" at bounding box center [162, 382] width 203 height 20
type input "1.5"
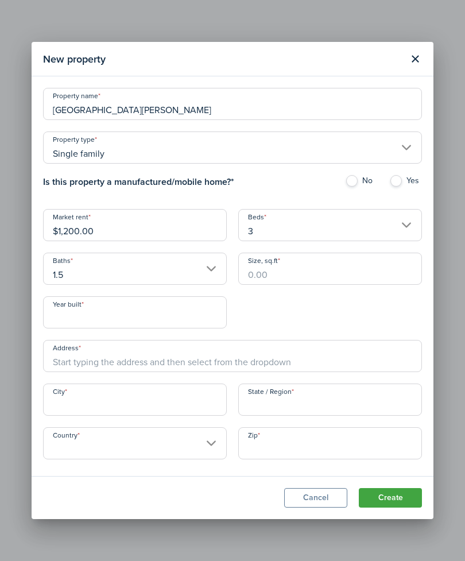
click at [303, 268] on input "Size, sq.ft" at bounding box center [330, 268] width 184 height 32
type input "1"
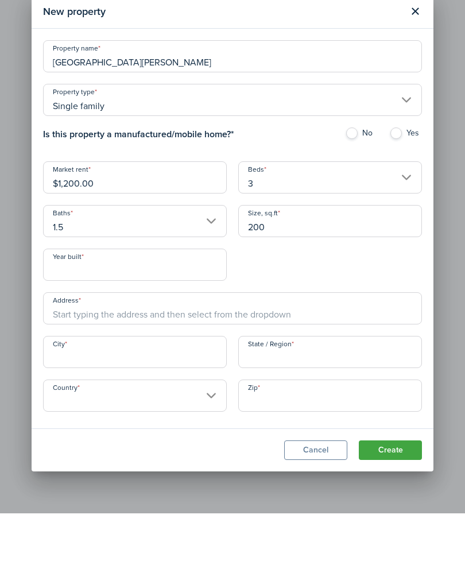
type input "2,000"
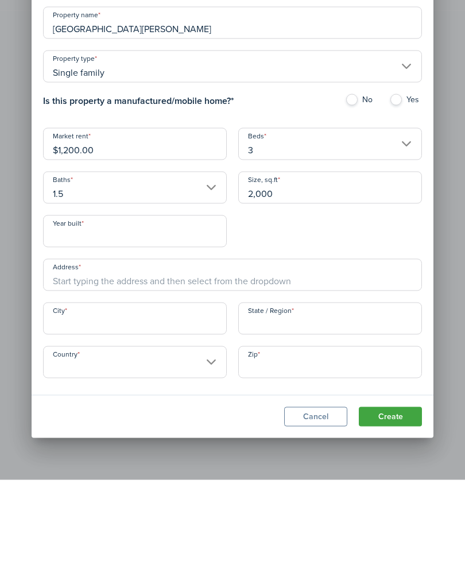
click at [162, 296] on input "Year built" at bounding box center [135, 312] width 184 height 32
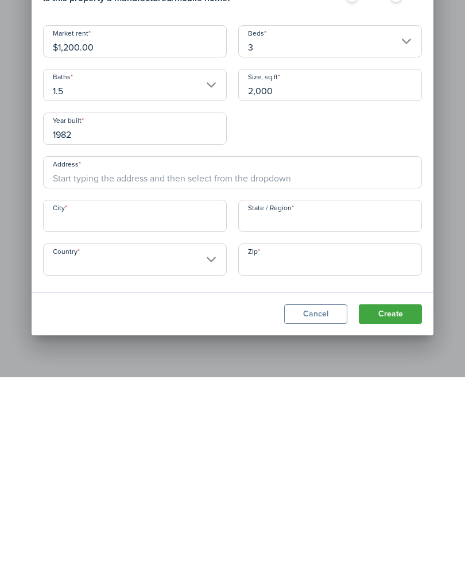
type input "1982"
click at [131, 340] on input "Address" at bounding box center [232, 356] width 379 height 32
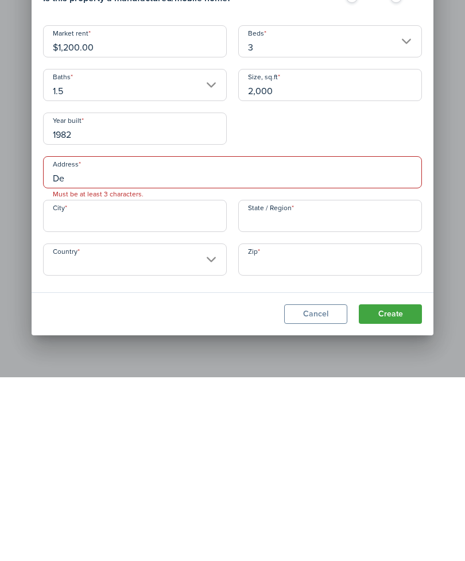
type input "D"
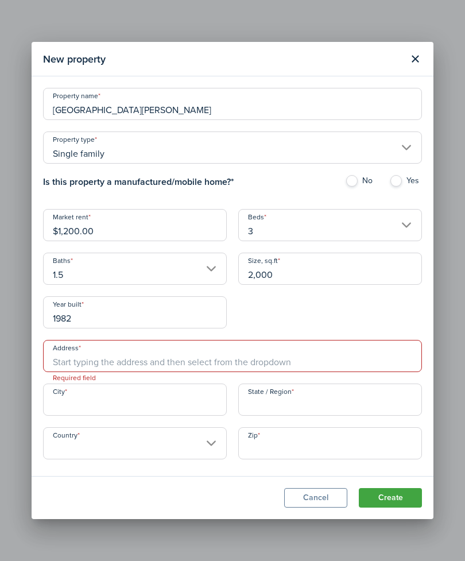
scroll to position [34, 0]
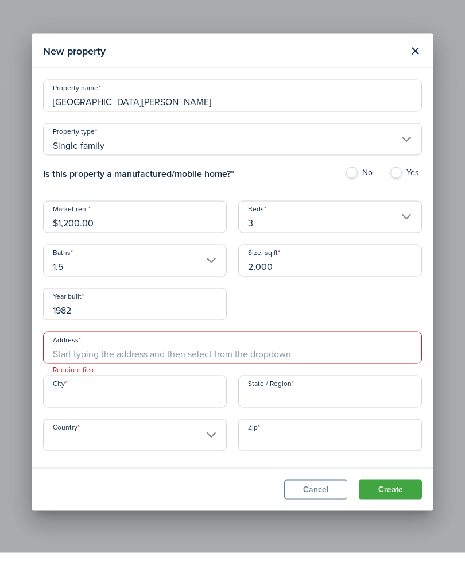
click at [109, 99] on input "[GEOGRAPHIC_DATA][PERSON_NAME]" at bounding box center [232, 104] width 379 height 32
click at [69, 100] on input "[GEOGRAPHIC_DATA][PERSON_NAME]" at bounding box center [232, 104] width 379 height 32
click at [69, 99] on input "[GEOGRAPHIC_DATA][PERSON_NAME]" at bounding box center [232, 104] width 379 height 32
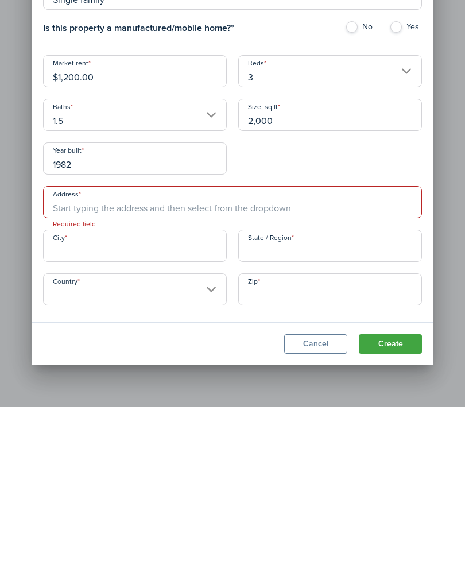
type input "Estate"
click at [106, 340] on input "Address" at bounding box center [232, 356] width 379 height 32
click at [107, 340] on input "Address" at bounding box center [232, 356] width 379 height 32
paste input "[GEOGRAPHIC_DATA][PERSON_NAME]"
type input "[GEOGRAPHIC_DATA][PERSON_NAME]"
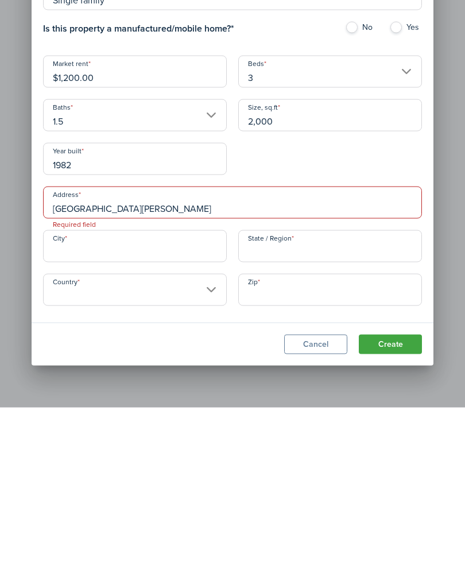
click at [110, 383] on input "City" at bounding box center [135, 399] width 184 height 32
type input "[GEOGRAPHIC_DATA]"
click at [299, 383] on input "State / Region" at bounding box center [330, 399] width 184 height 32
click at [117, 427] on input "Country" at bounding box center [135, 443] width 184 height 32
type input "MI"
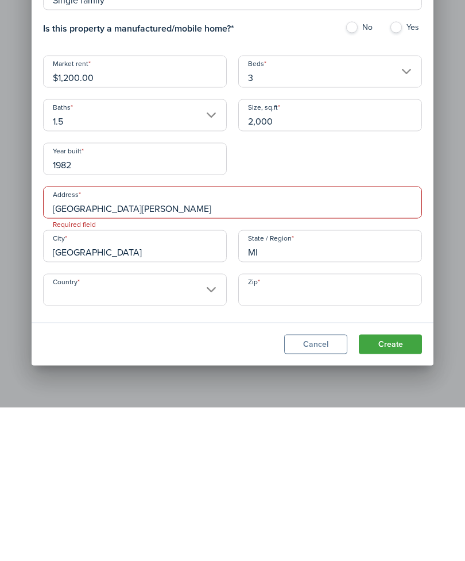
scroll to position [37, 0]
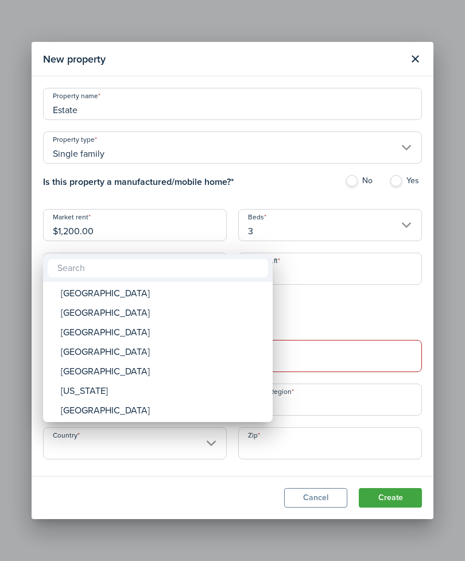
click at [127, 297] on div "[GEOGRAPHIC_DATA]" at bounding box center [162, 293] width 203 height 20
type input "[GEOGRAPHIC_DATA]"
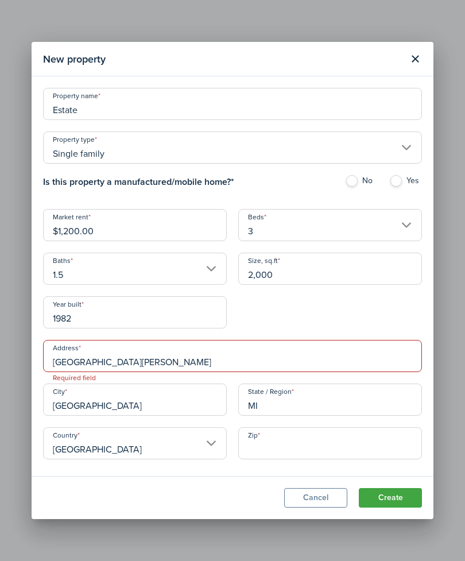
click at [296, 439] on input "Zip" at bounding box center [330, 443] width 184 height 32
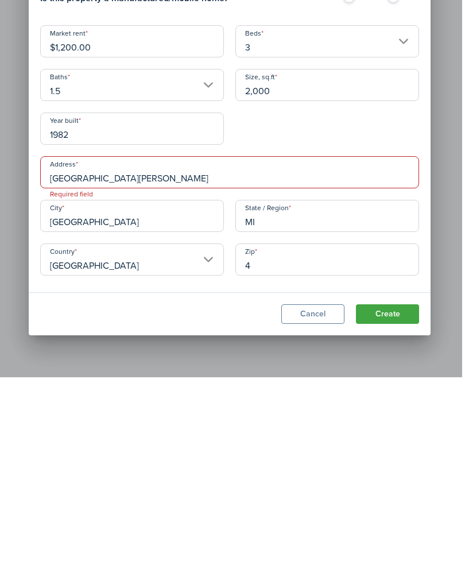
scroll to position [37, 3]
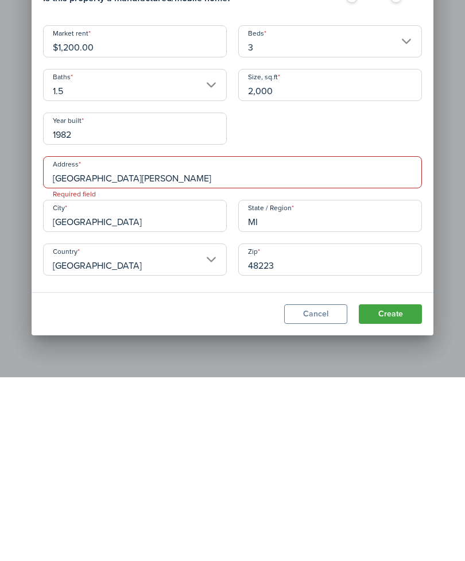
type input "48223"
click at [393, 488] on button "Create" at bounding box center [390, 498] width 63 height 20
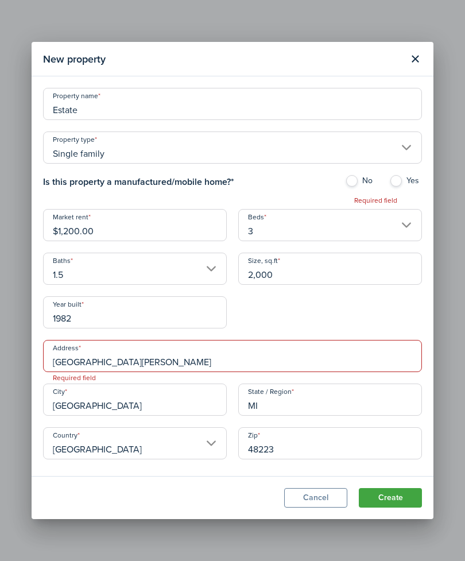
click at [377, 178] on label "No" at bounding box center [361, 183] width 33 height 17
radio input "true"
click at [149, 361] on input "[GEOGRAPHIC_DATA][PERSON_NAME]" at bounding box center [232, 356] width 379 height 32
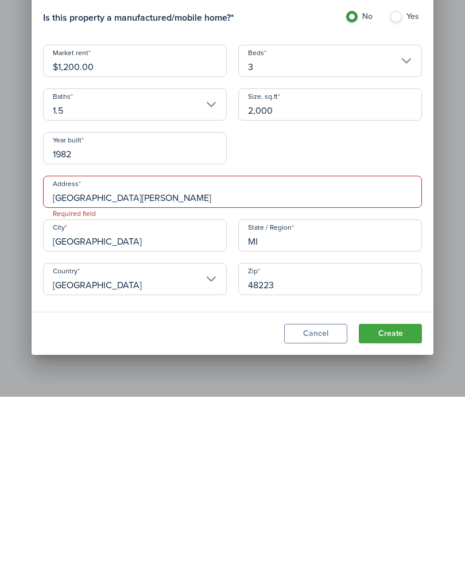
click at [64, 340] on input "[GEOGRAPHIC_DATA][PERSON_NAME]" at bounding box center [232, 356] width 379 height 32
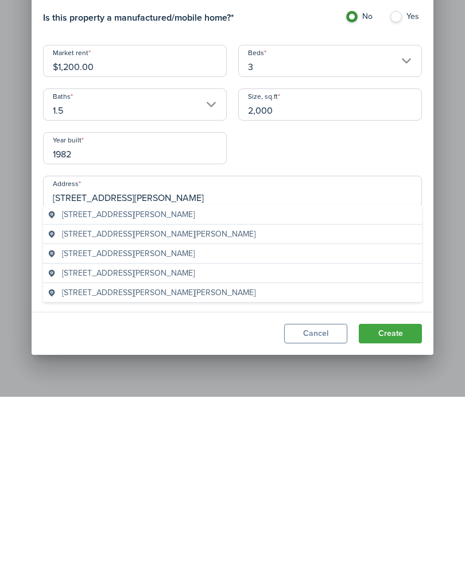
click at [169, 372] on span "[STREET_ADDRESS][PERSON_NAME]" at bounding box center [128, 378] width 133 height 12
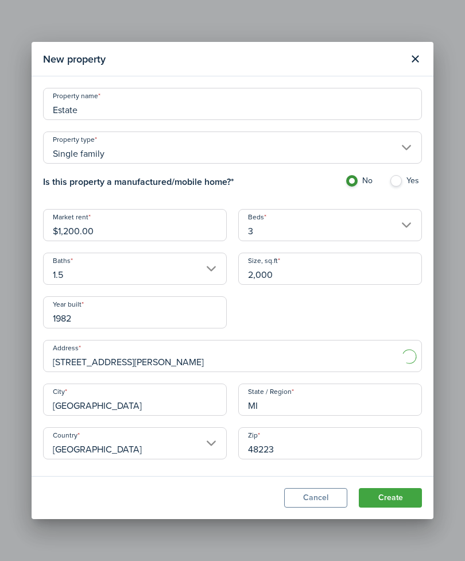
type input "[STREET_ADDRESS][PERSON_NAME]"
click at [393, 504] on button "Create" at bounding box center [390, 498] width 63 height 20
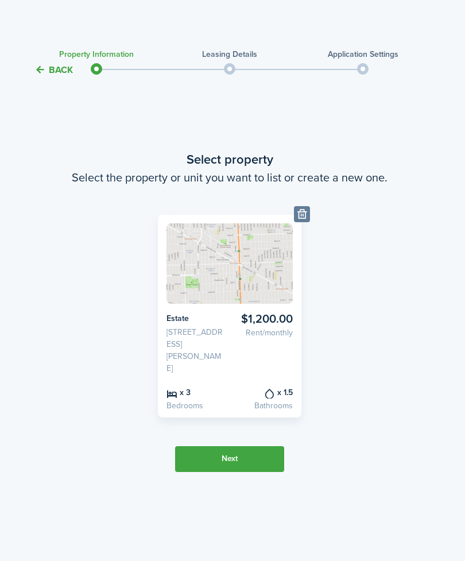
click at [243, 446] on button "Next" at bounding box center [229, 459] width 109 height 26
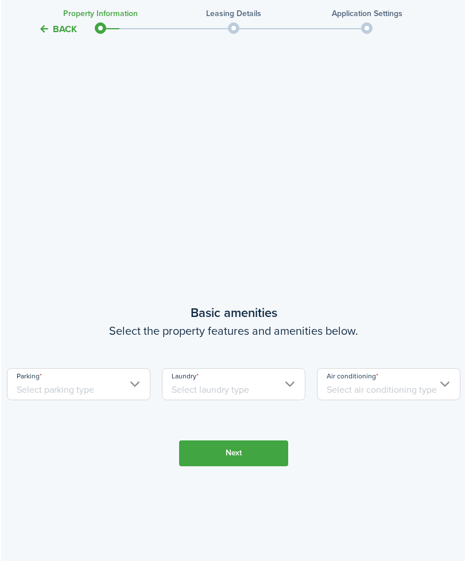
scroll to position [425, 0]
click at [66, 35] on button "Back" at bounding box center [56, 29] width 38 height 12
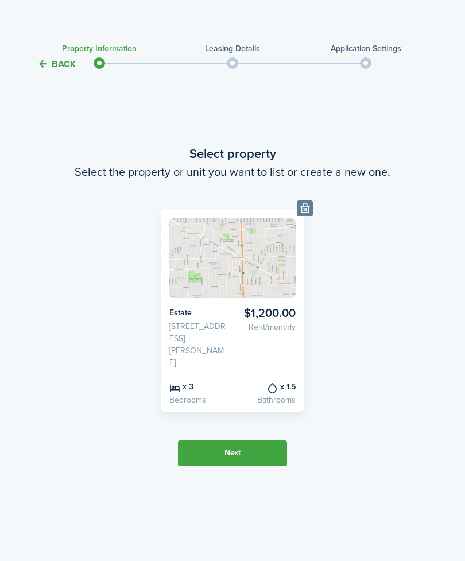
scroll to position [0, 0]
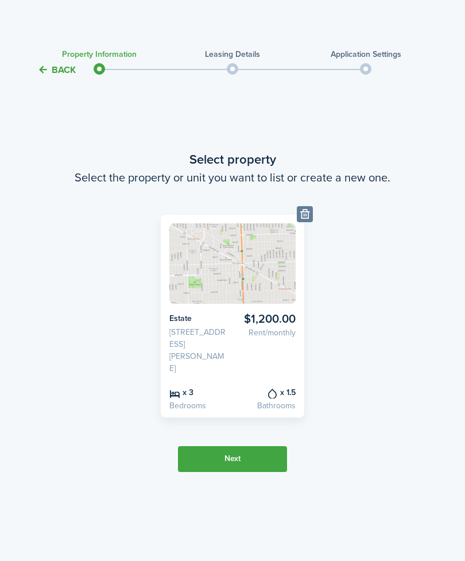
click at [304, 222] on button "Delete" at bounding box center [305, 214] width 16 height 16
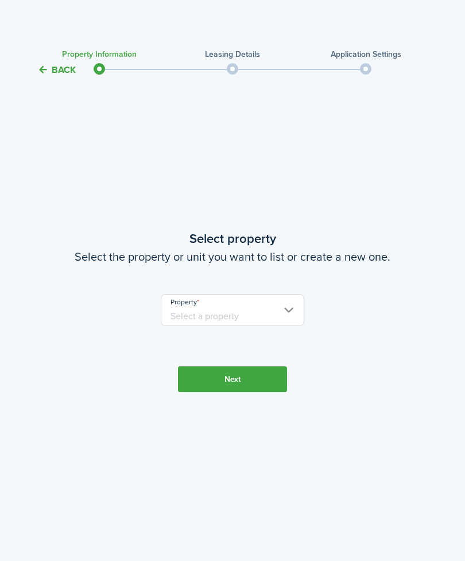
click at [65, 72] on button "Back" at bounding box center [56, 70] width 38 height 12
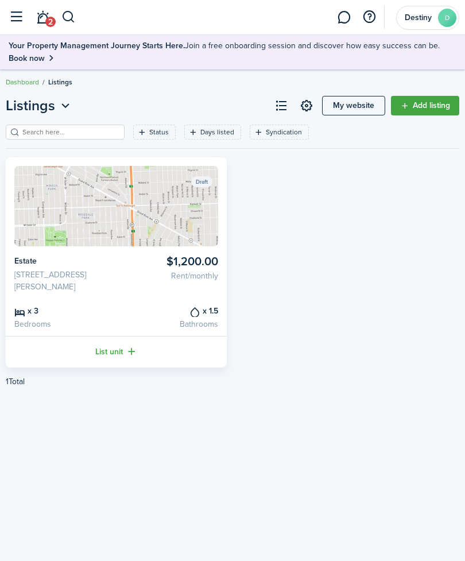
click at [64, 108] on icon "Open menu" at bounding box center [65, 106] width 15 height 14
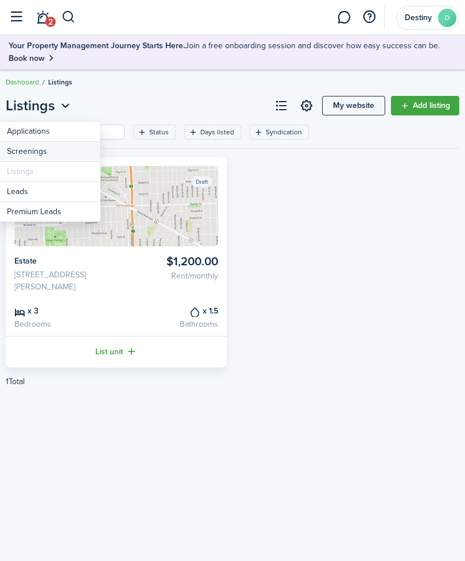
click at [42, 159] on link "Screenings" at bounding box center [50, 152] width 100 height 20
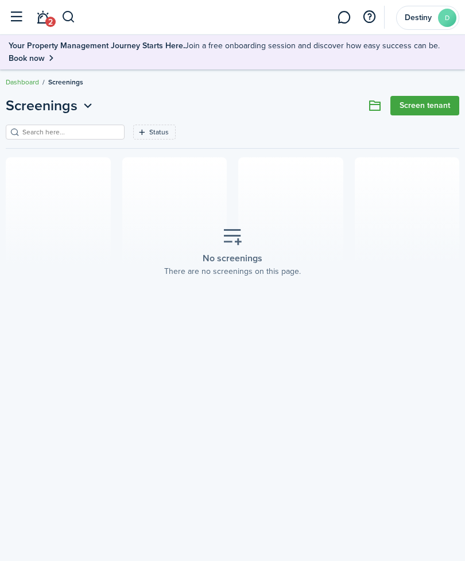
click at [242, 225] on div "No screenings There are no screenings on this page." at bounding box center [232, 252] width 154 height 68
click at [437, 111] on link "Screen tenant" at bounding box center [424, 106] width 69 height 20
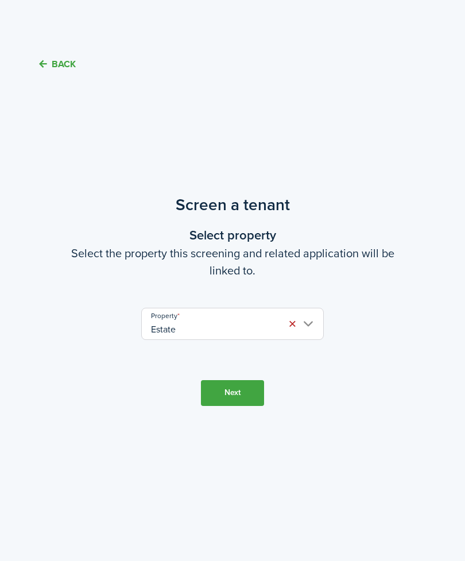
click at [238, 406] on button "Next" at bounding box center [232, 393] width 63 height 26
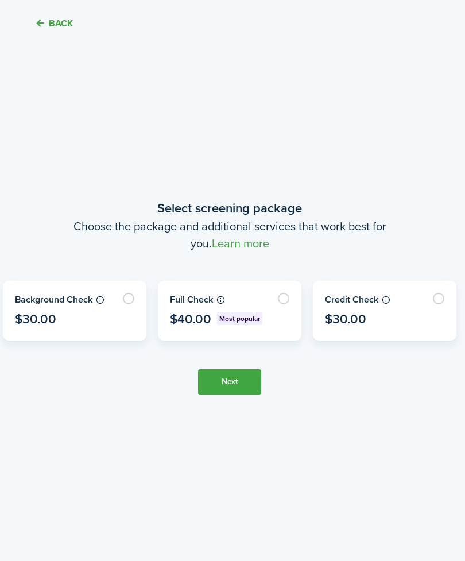
scroll to position [509, 3]
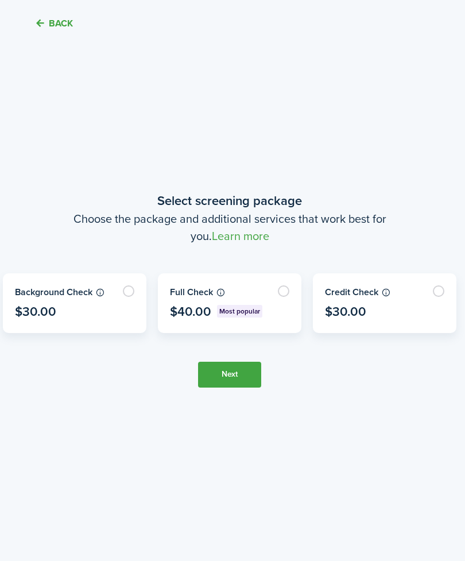
click at [338, 458] on tc-wizard-step "Select screening package Choose the package and additional services that work b…" at bounding box center [229, 289] width 453 height 561
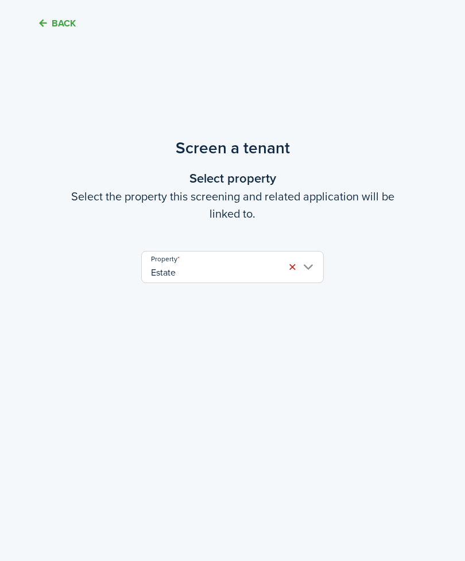
scroll to position [56, 0]
